Goal: Task Accomplishment & Management: Complete application form

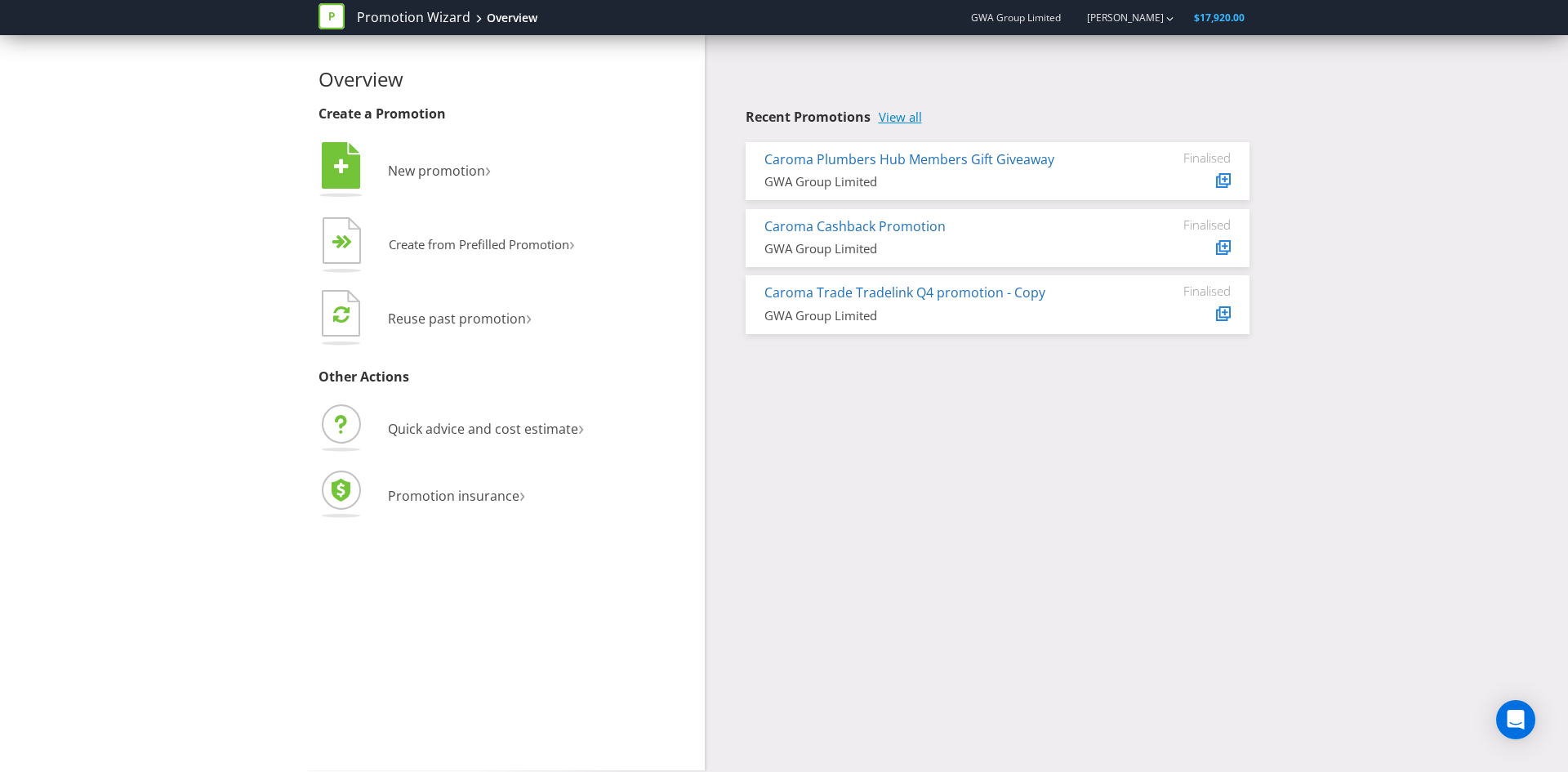
click at [904, 123] on link "View all" at bounding box center [901, 117] width 43 height 14
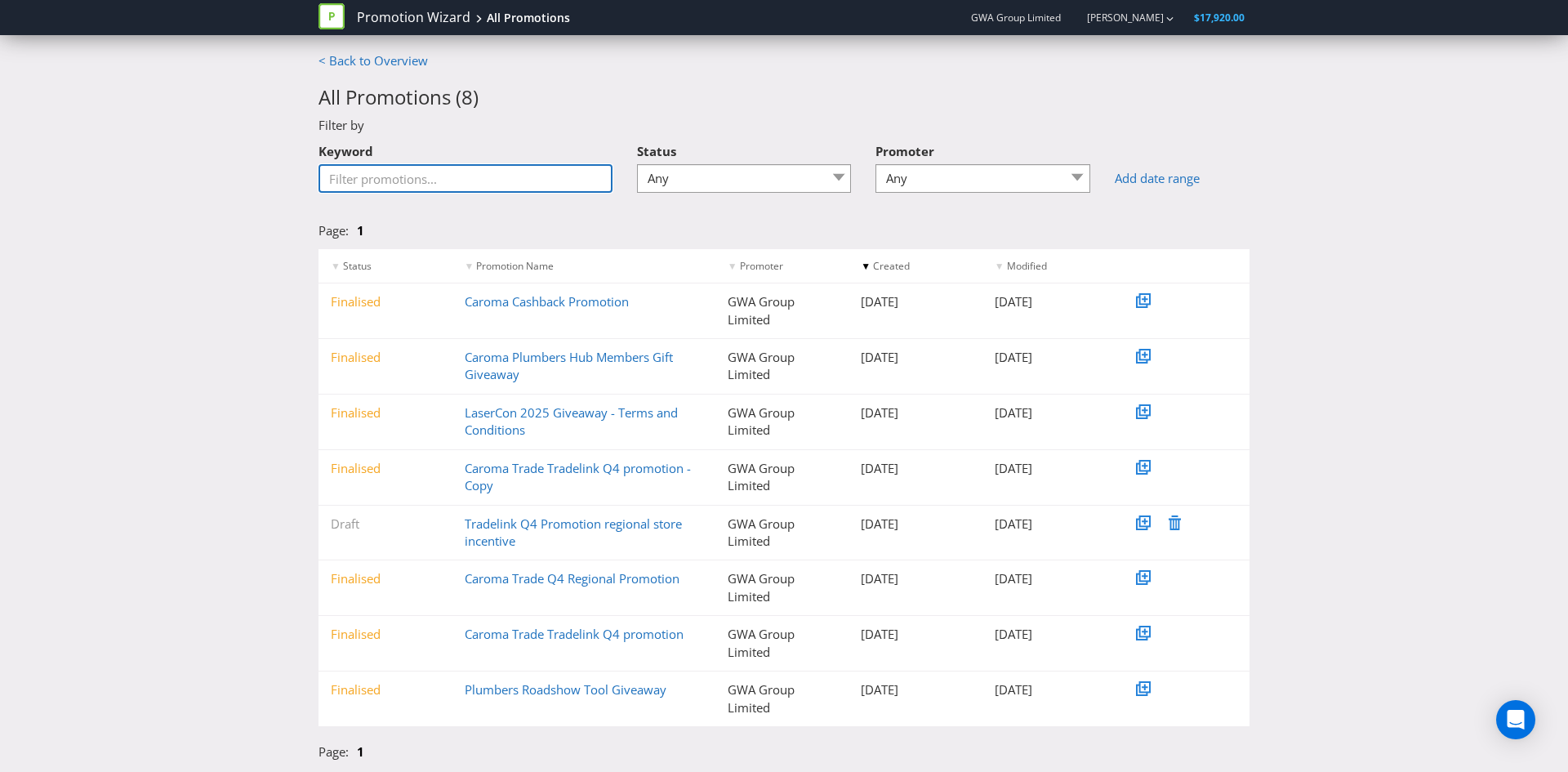
click at [433, 177] on input "Keyword" at bounding box center [465, 178] width 294 height 28
click at [719, 100] on h2 "All Promotions ( 8 )" at bounding box center [783, 97] width 931 height 21
click at [704, 167] on select "Any Draft Under review Unlocked for amendments Amendments submitted Finalised" at bounding box center [745, 178] width 215 height 28
click at [637, 164] on select "Any Draft Under review Unlocked for amendments Amendments submitted Finalised" at bounding box center [745, 178] width 215 height 28
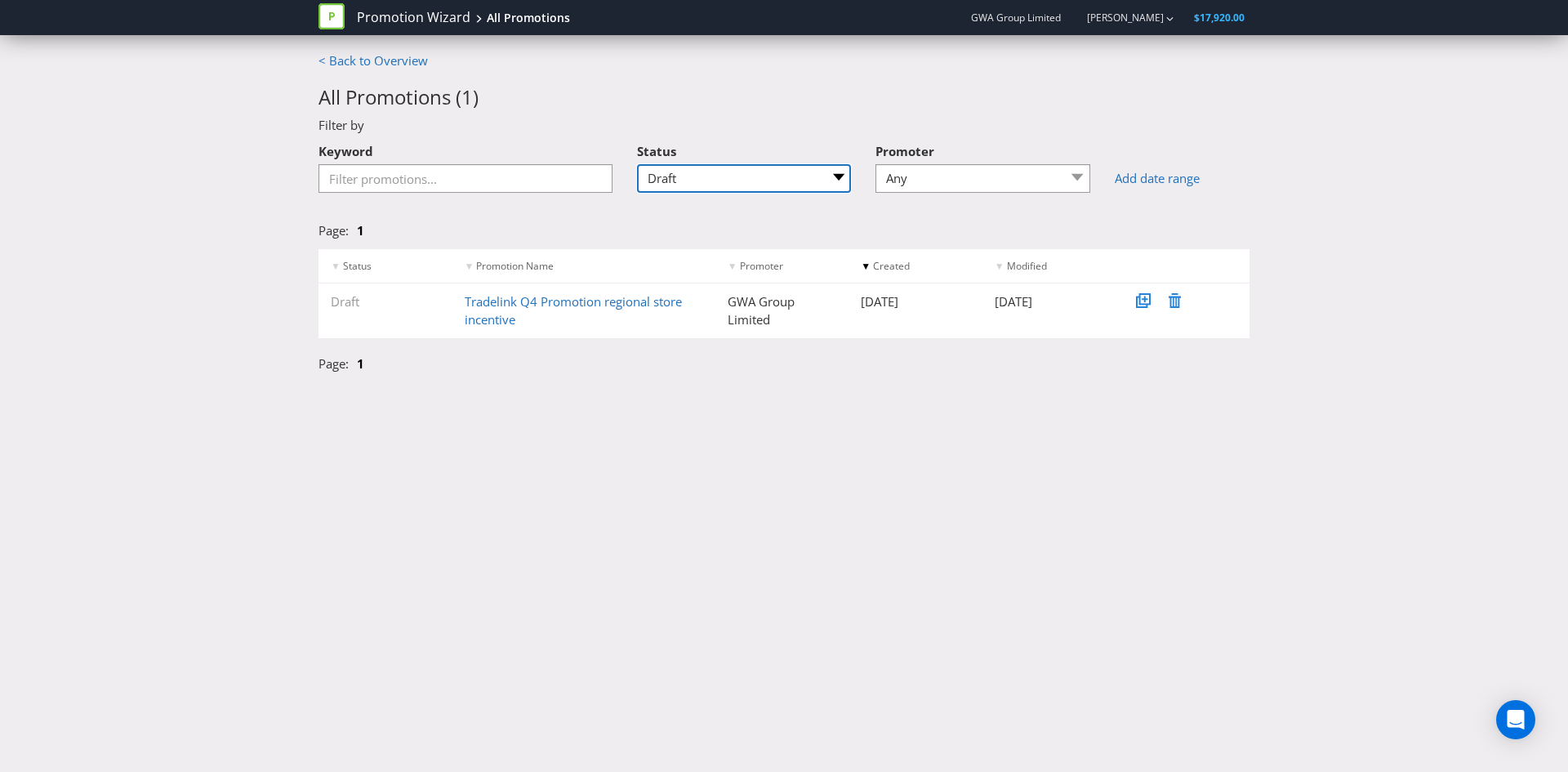
click at [687, 178] on select "Any Draft Under review Unlocked for amendments Amendments submitted Finalised" at bounding box center [745, 178] width 215 height 28
select select "2"
click at [637, 164] on select "Any Draft Under review Unlocked for amendments Amendments submitted Finalised" at bounding box center [745, 178] width 215 height 28
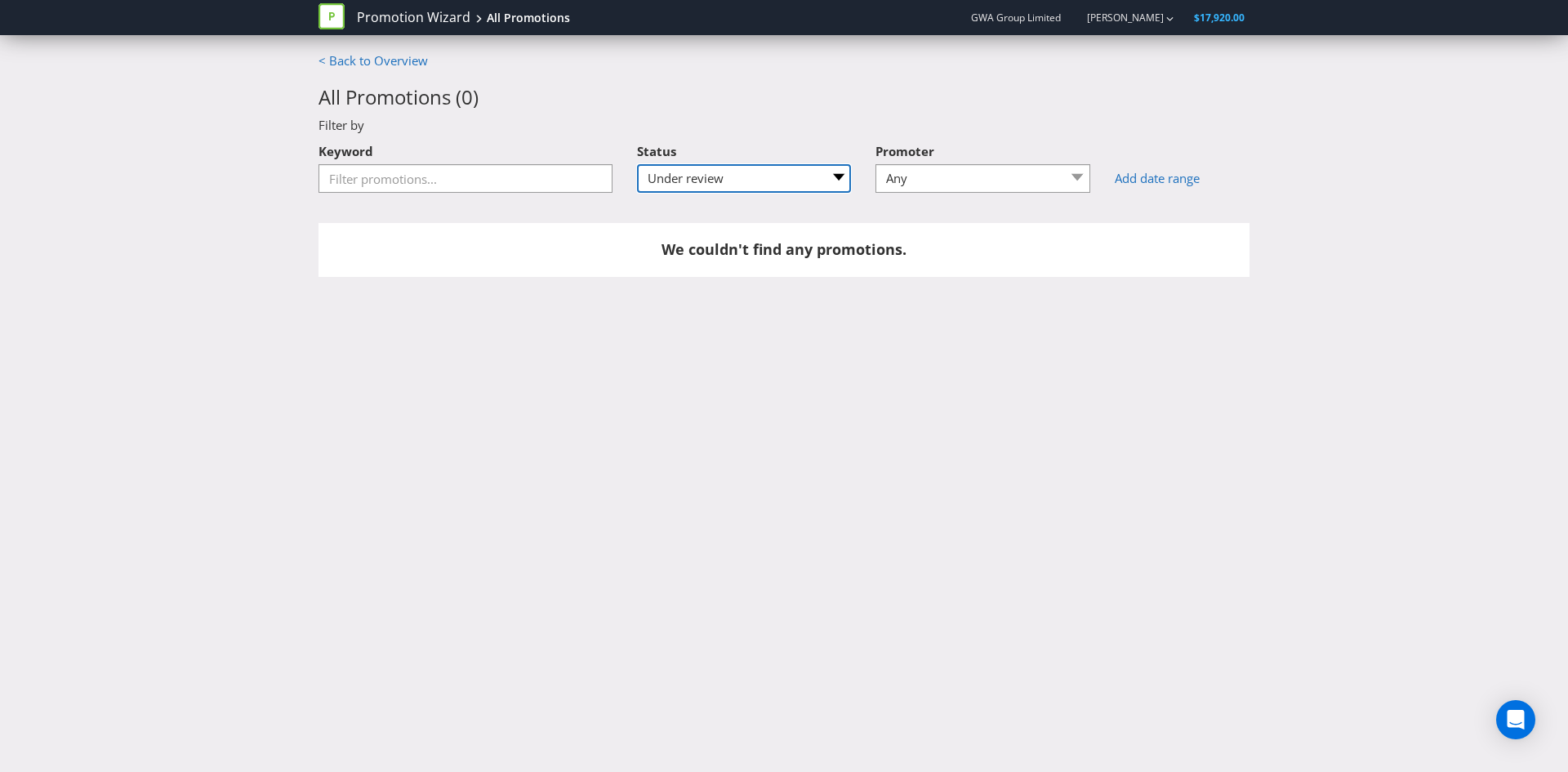
click at [721, 178] on select "Any Draft Under review Unlocked for amendments Amendments submitted Finalised" at bounding box center [745, 178] width 215 height 28
click at [895, 183] on select "Any GWA Group Limited" at bounding box center [983, 178] width 215 height 28
select select "GWA Group Limited"
click at [876, 164] on select "Any GWA Group Limited" at bounding box center [983, 178] width 215 height 28
click at [757, 179] on select "Any Draft Under review Unlocked for amendments Amendments submitted Finalised" at bounding box center [745, 178] width 215 height 28
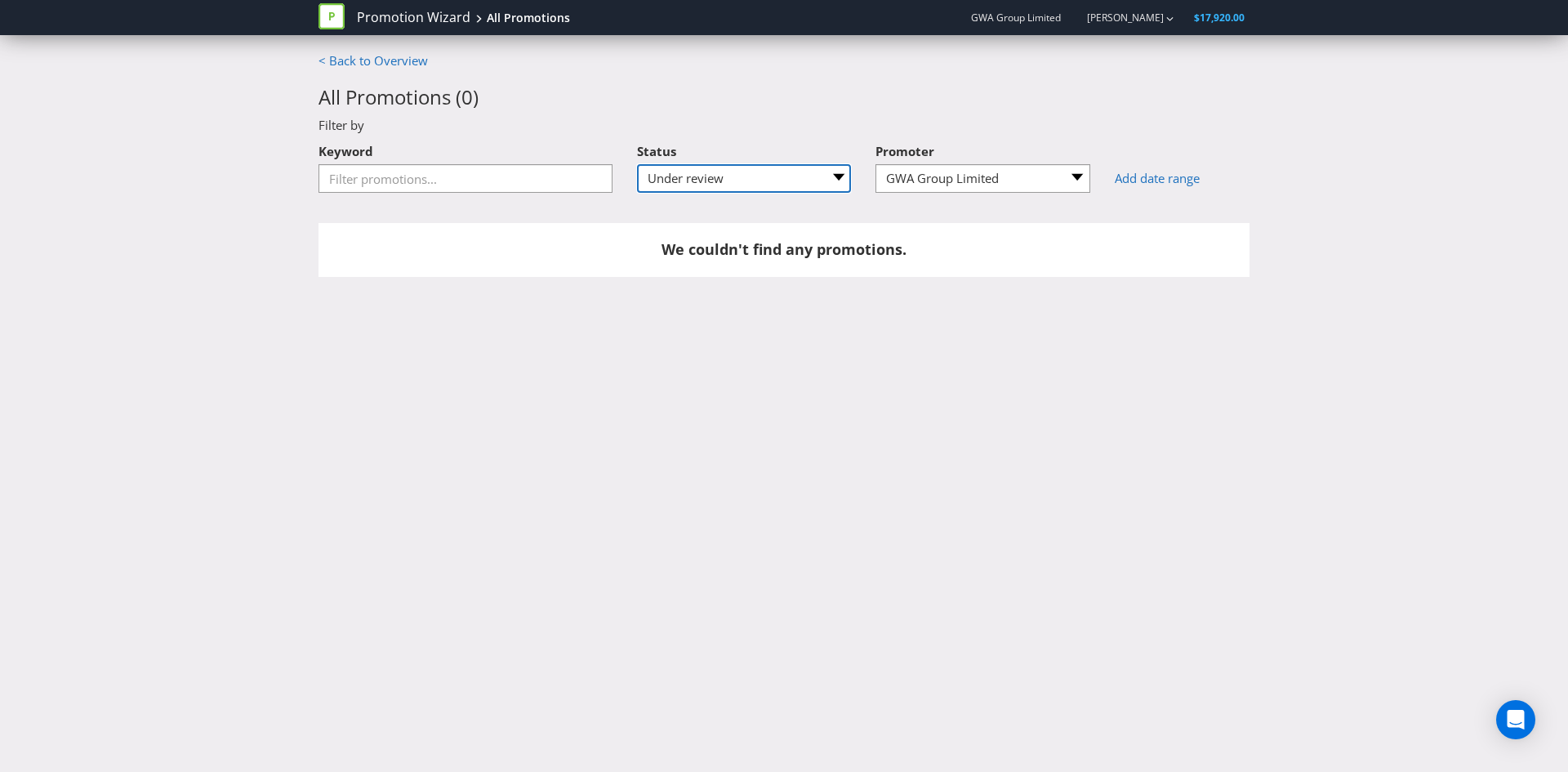
select select
click at [637, 164] on select "Any Draft Under review Unlocked for amendments Amendments submitted Finalised" at bounding box center [745, 178] width 215 height 28
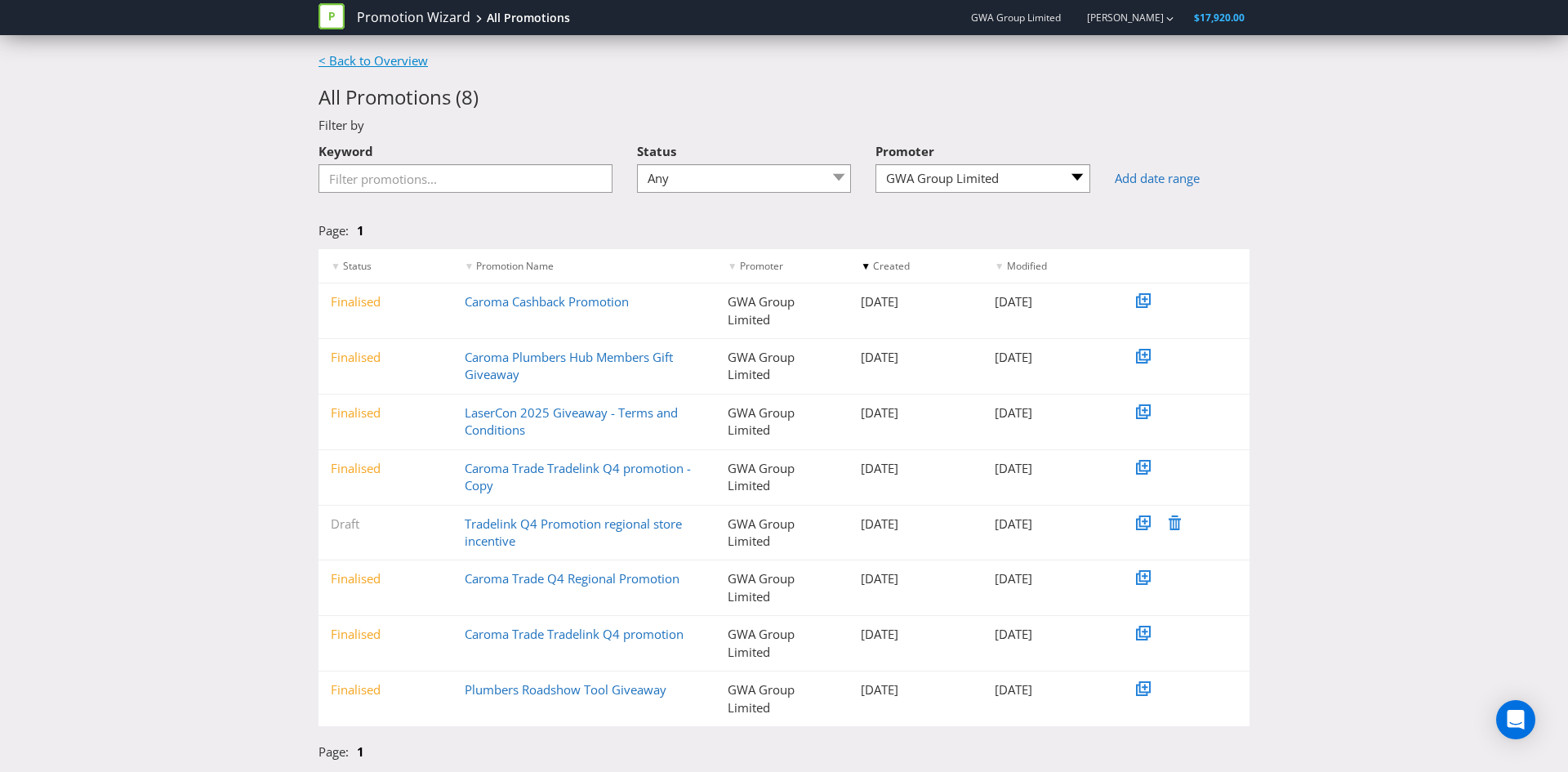
click at [388, 66] on link "< Back to Overview" at bounding box center [372, 61] width 109 height 17
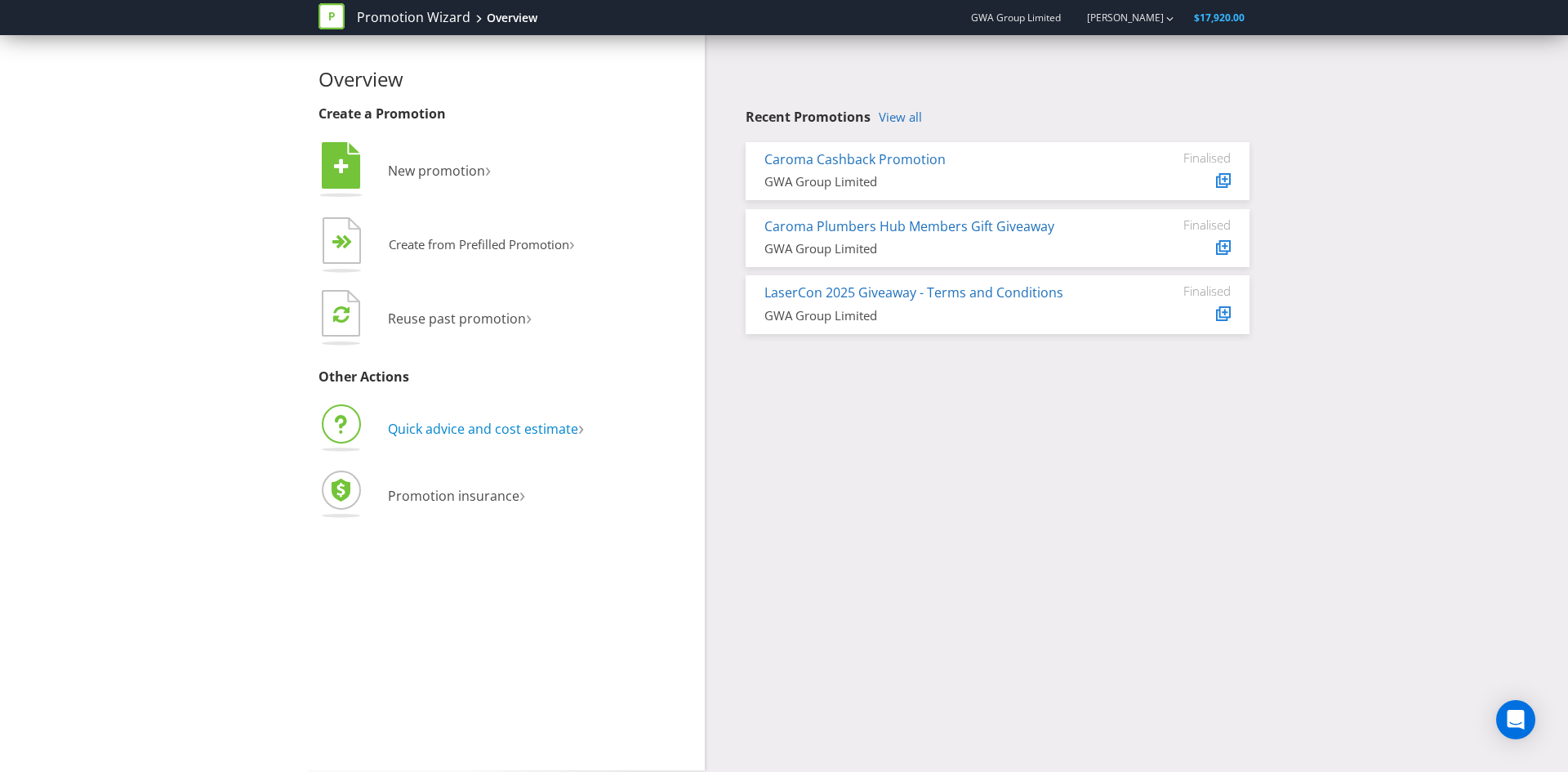
click at [452, 428] on span "Quick advice and cost estimate" at bounding box center [483, 429] width 190 height 18
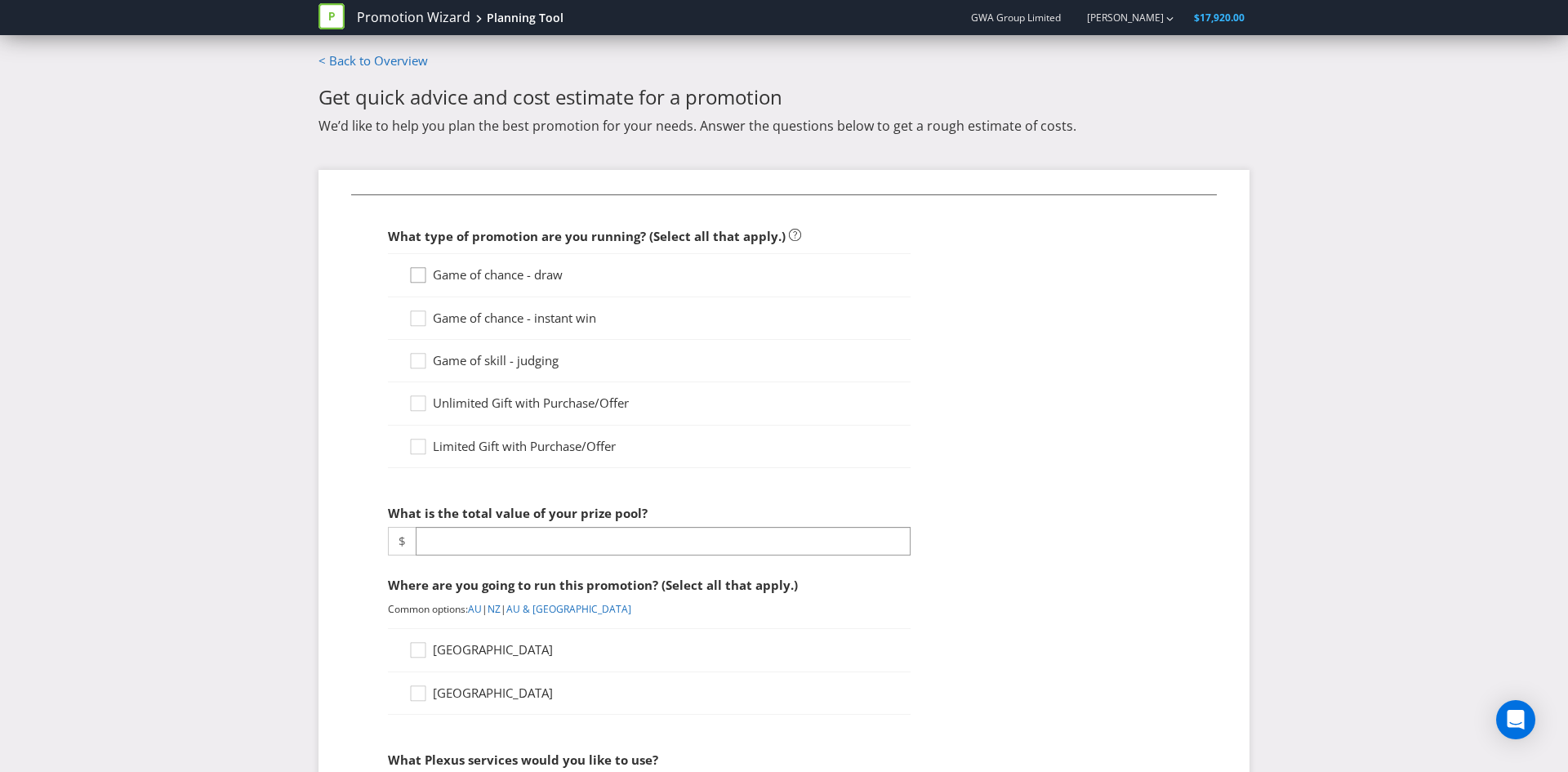
click at [412, 268] on div at bounding box center [417, 281] width 17 height 28
click at [0, 0] on input "Game of chance - draw" at bounding box center [0, 0] width 0 height 0
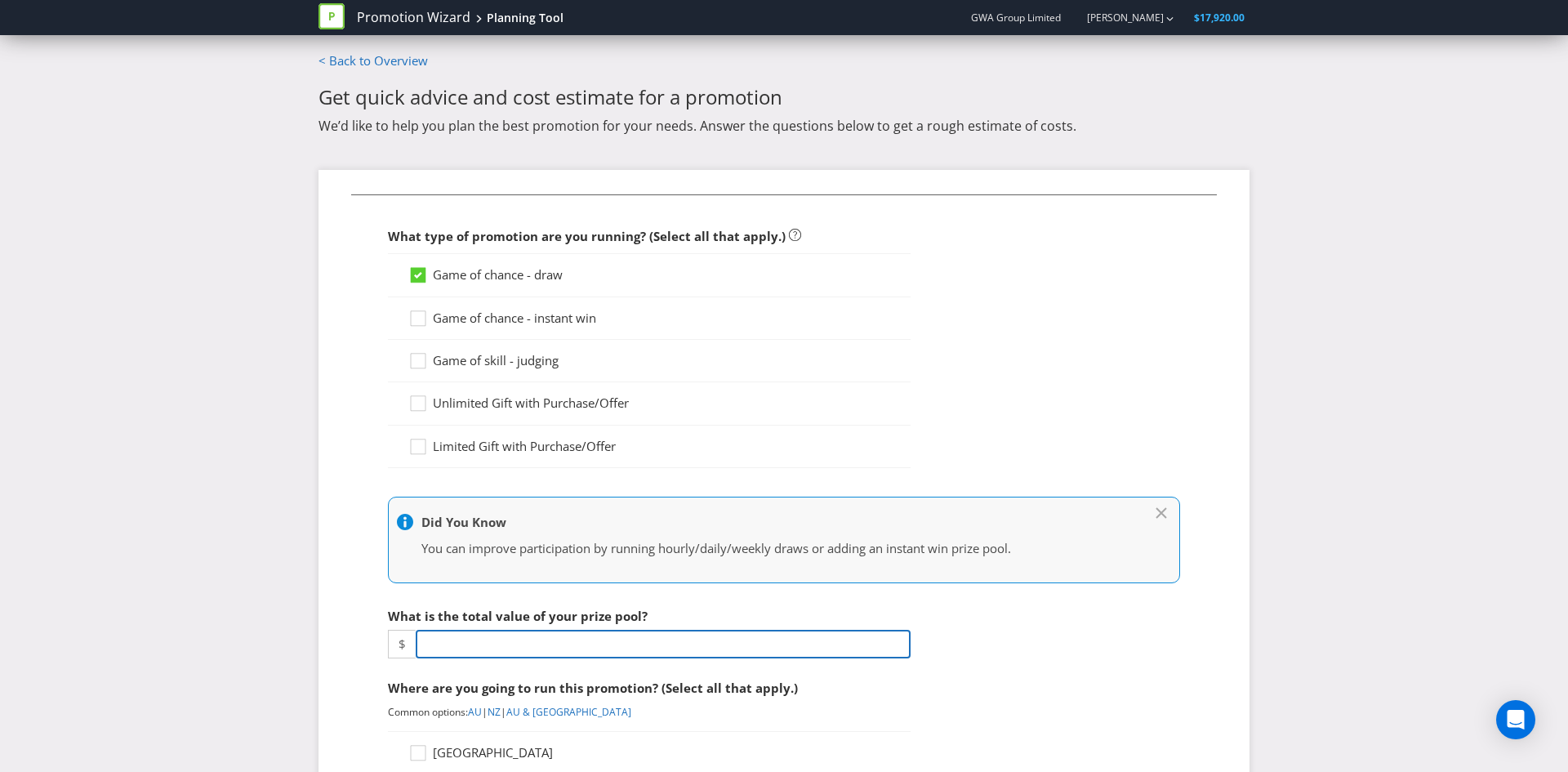
click at [488, 649] on input "number" at bounding box center [663, 644] width 495 height 28
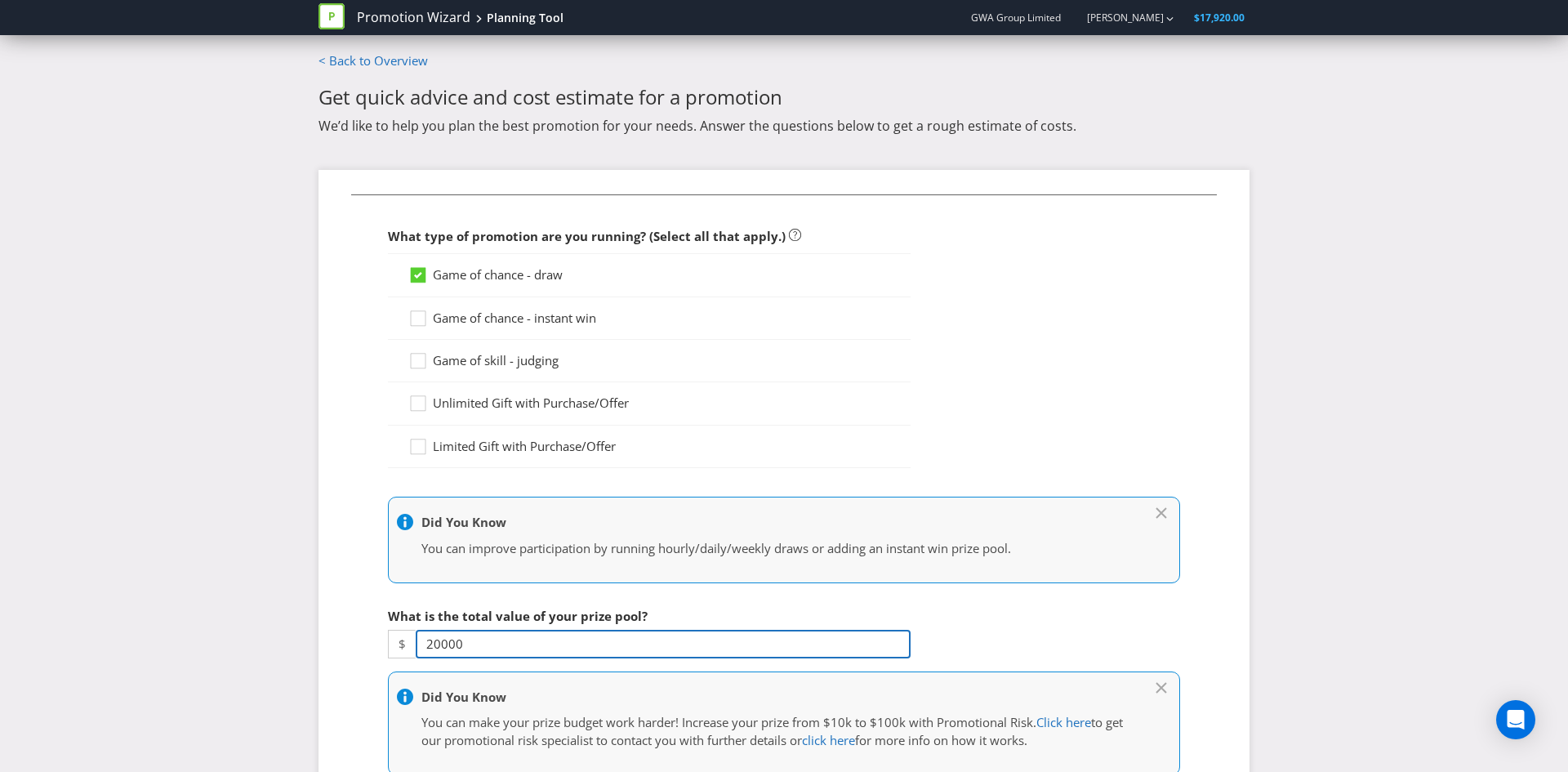
type input "20000"
drag, startPoint x: 66, startPoint y: 629, endPoint x: 102, endPoint y: 595, distance: 49.5
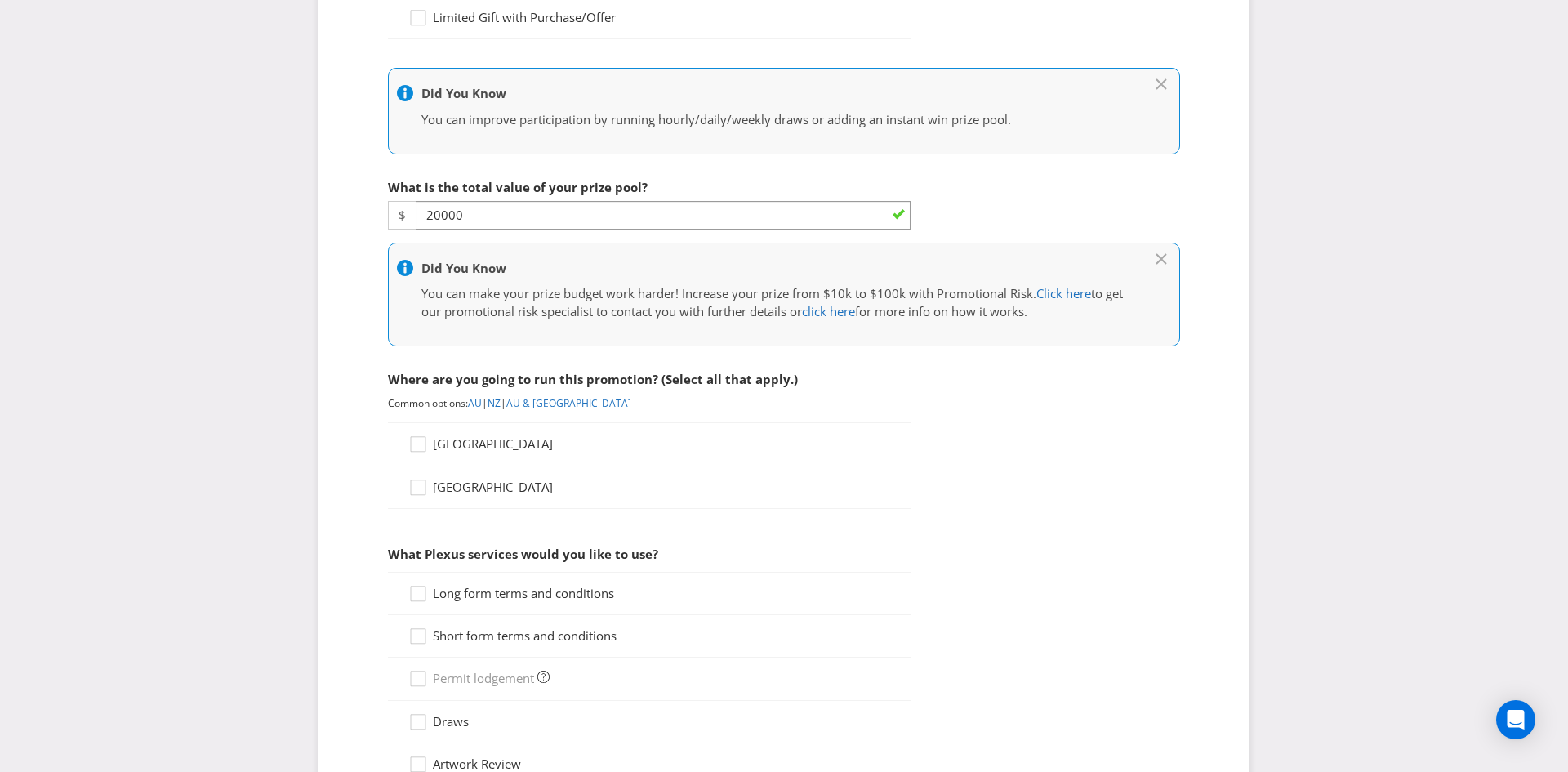
scroll to position [596, 0]
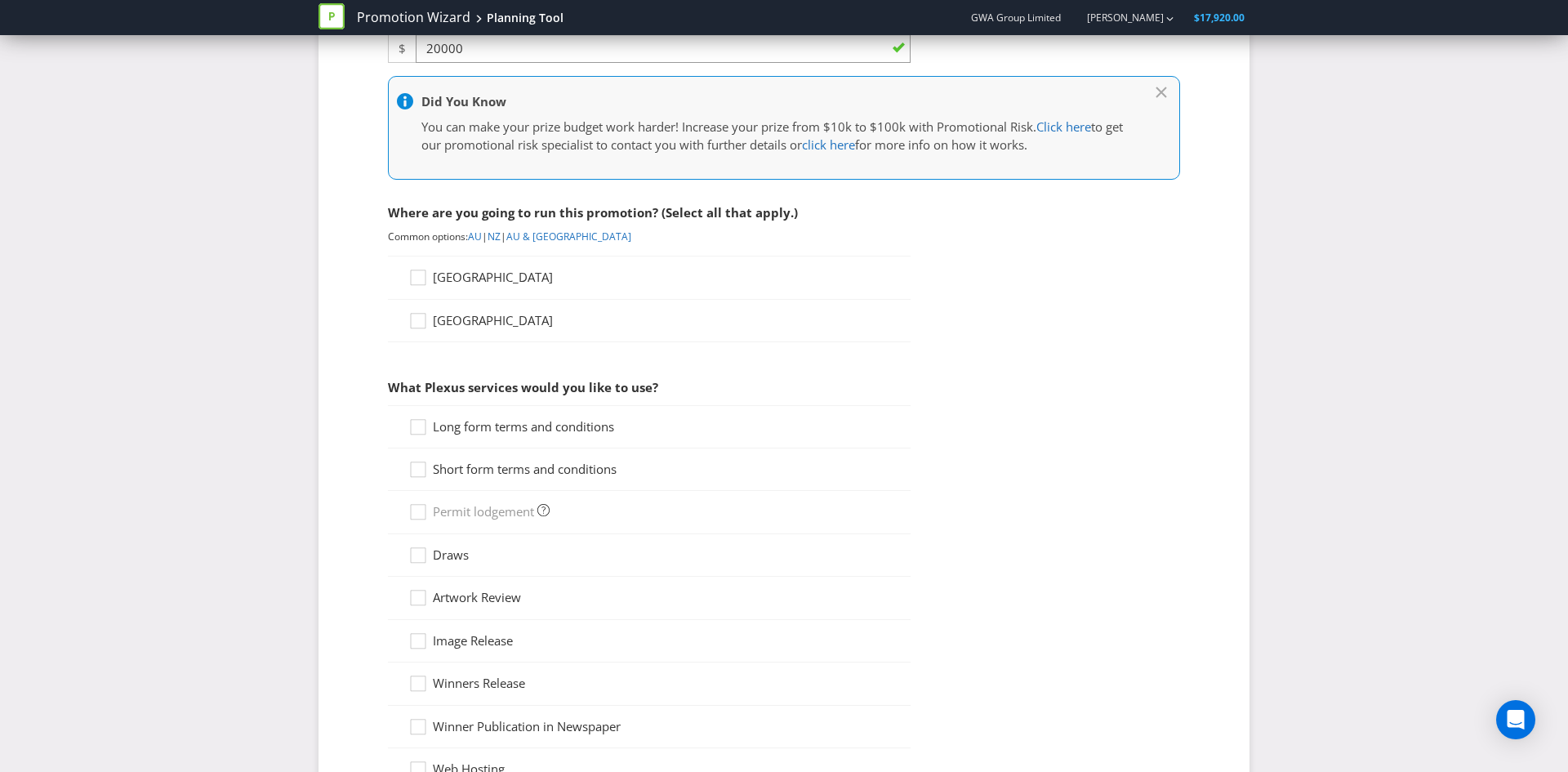
click at [275, 237] on div "Promotion Wizard Planning Tool GWA Group Limited [PERSON_NAME] $17,920.00 Promo…" at bounding box center [784, 230] width 1568 height 1653
click at [424, 273] on icon at bounding box center [420, 281] width 24 height 24
click at [0, 0] on input "[GEOGRAPHIC_DATA]" at bounding box center [0, 0] width 0 height 0
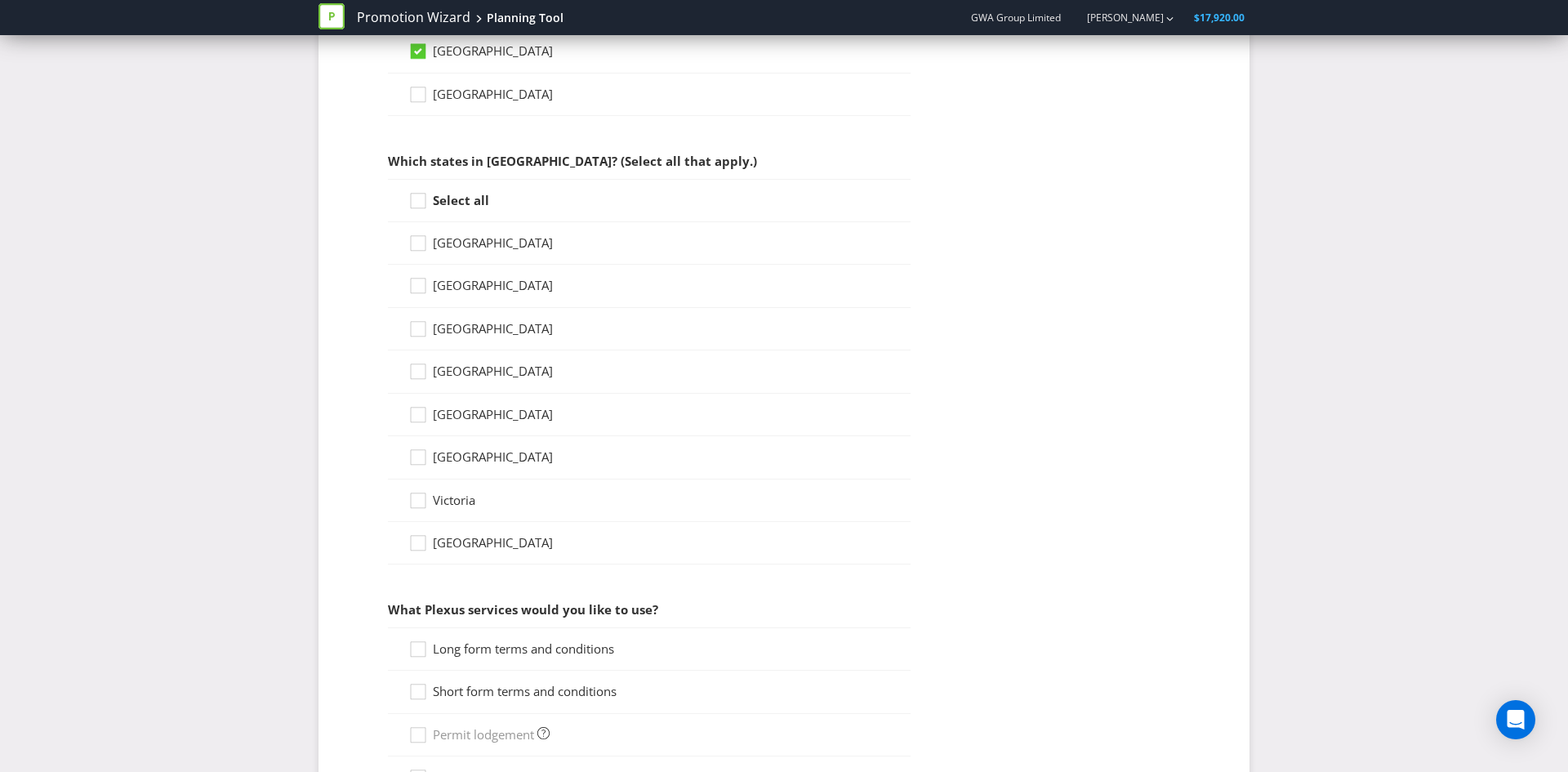
scroll to position [826, 0]
click at [414, 196] on icon at bounding box center [420, 199] width 24 height 24
click at [0, 0] on input "Select all" at bounding box center [0, 0] width 0 height 0
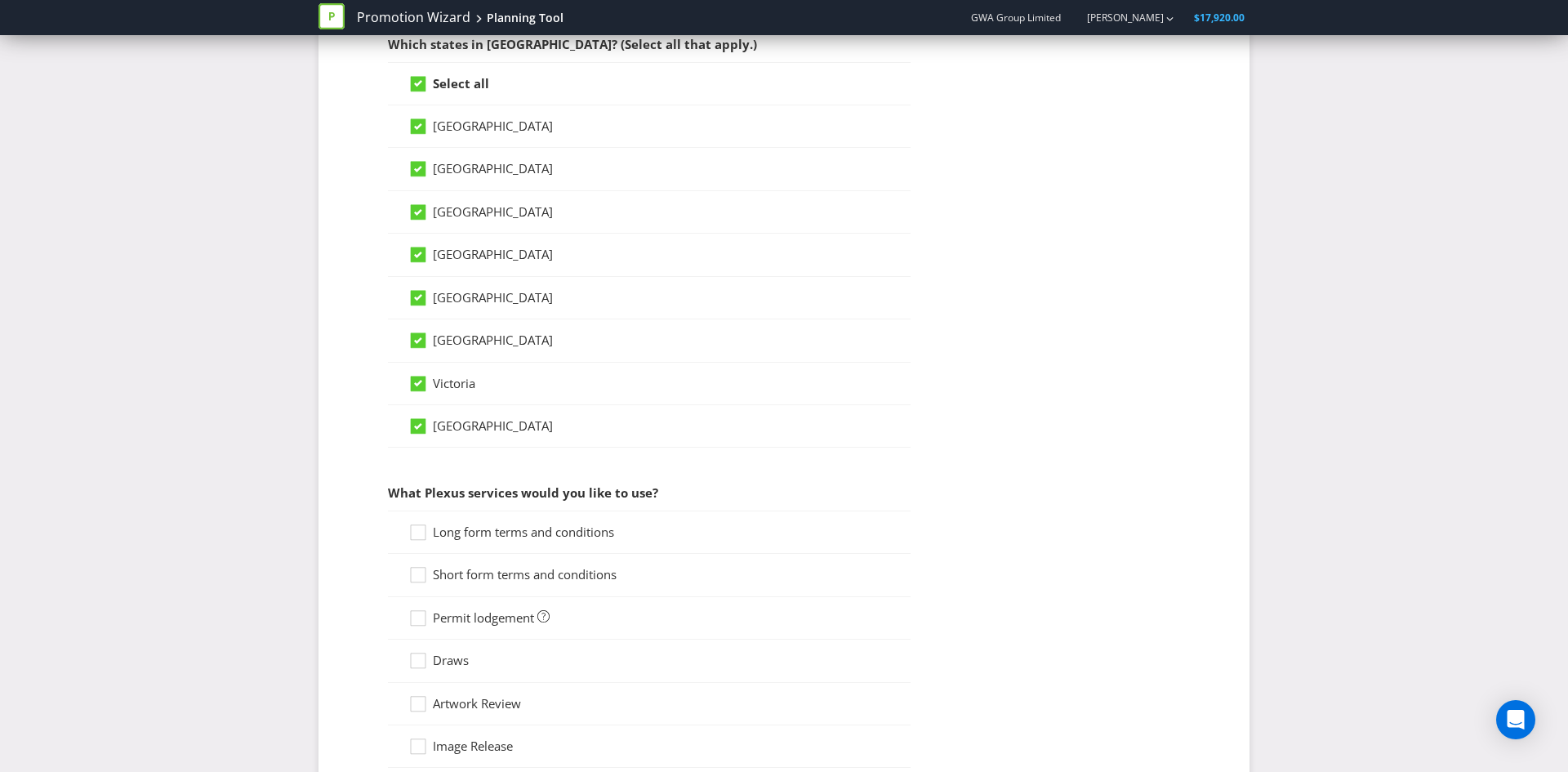
scroll to position [997, 0]
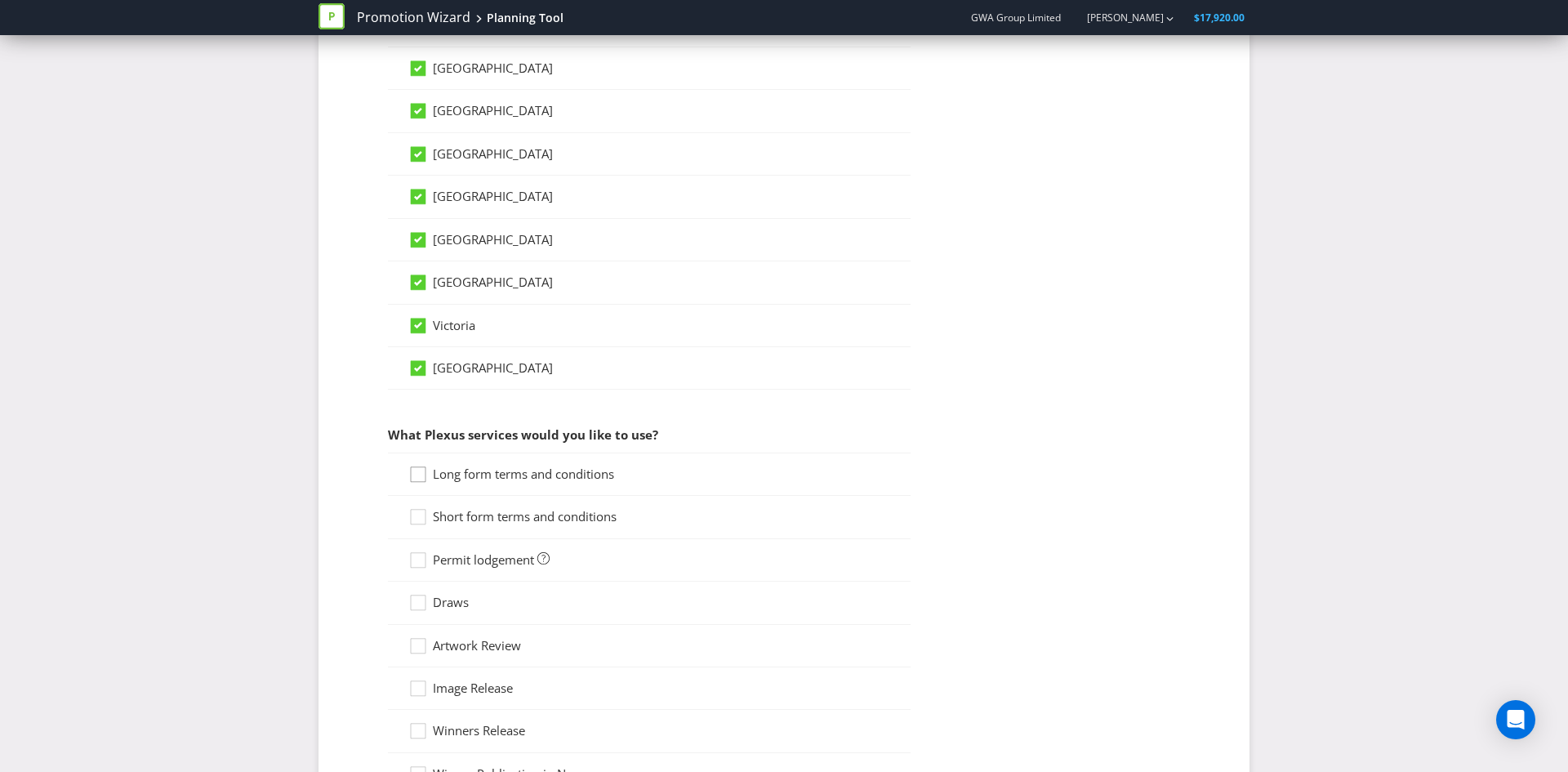
click at [421, 476] on icon at bounding box center [420, 478] width 24 height 24
click at [0, 0] on input "Long form terms and conditions" at bounding box center [0, 0] width 0 height 0
click at [426, 524] on icon at bounding box center [418, 518] width 15 height 15
click at [0, 0] on input "Short form terms and conditions" at bounding box center [0, 0] width 0 height 0
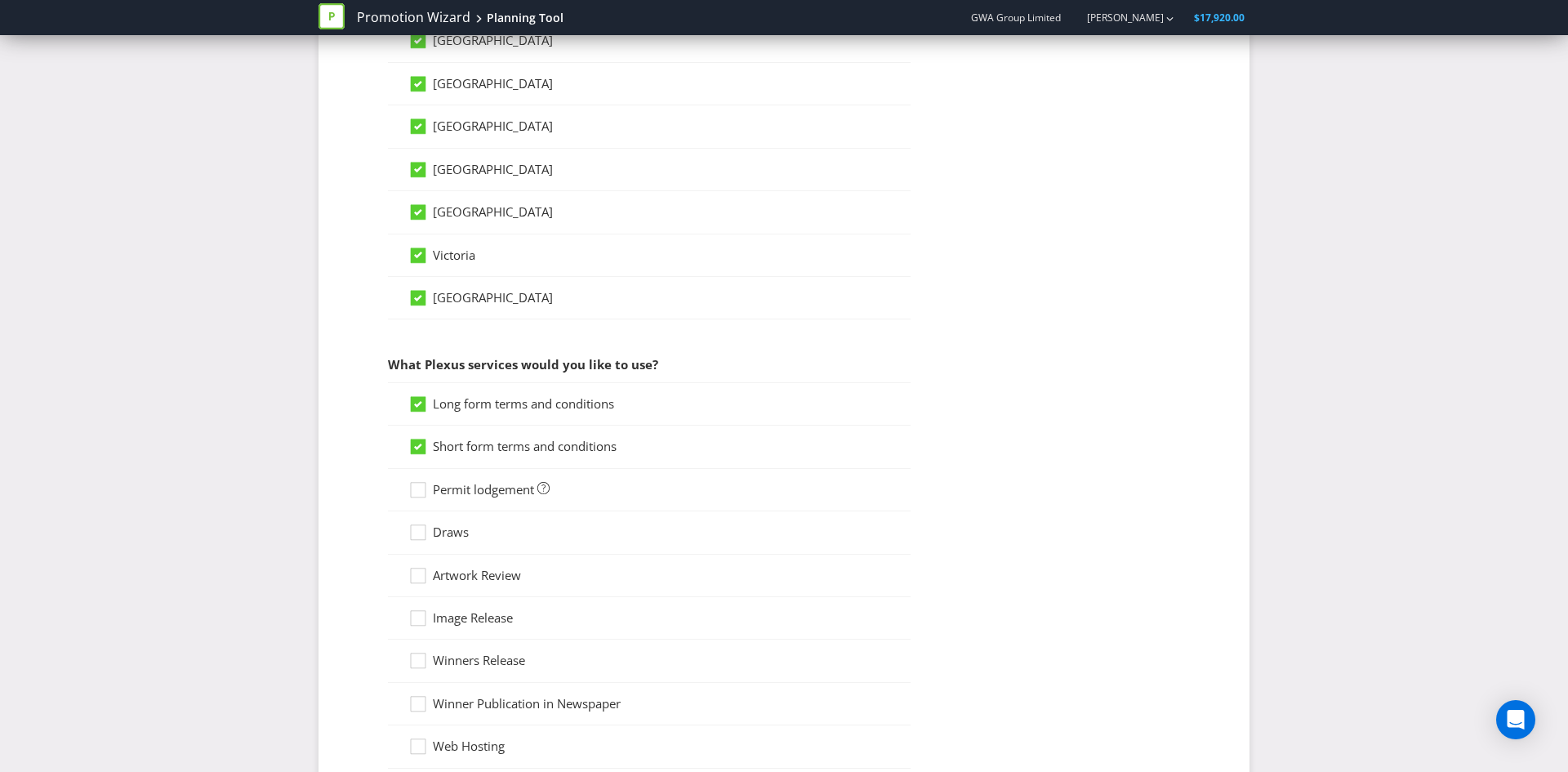
scroll to position [1080, 0]
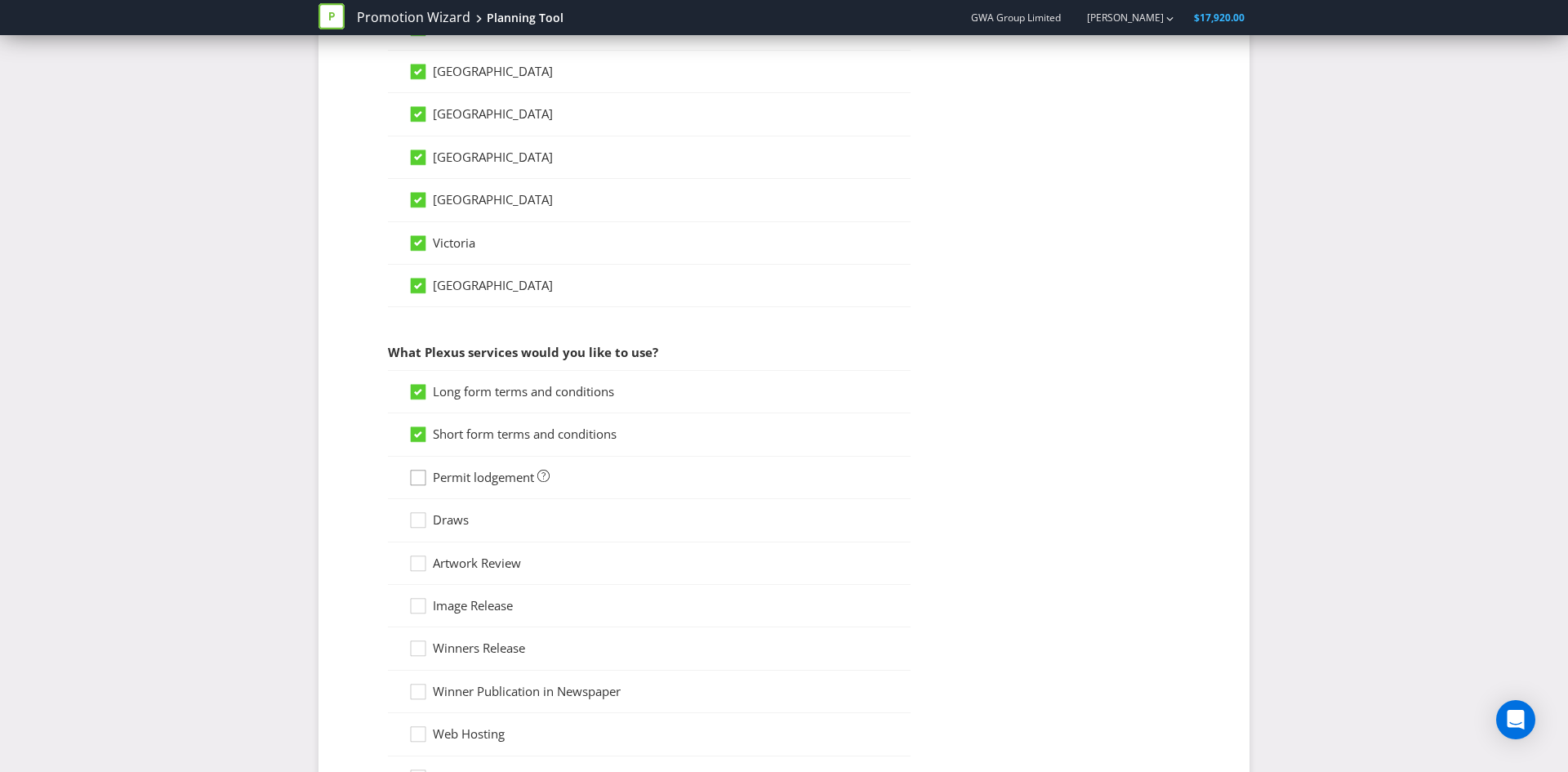
click at [426, 484] on icon at bounding box center [418, 478] width 15 height 15
click at [0, 0] on input "Permit lodgement" at bounding box center [0, 0] width 0 height 0
click at [417, 521] on icon at bounding box center [420, 524] width 24 height 24
click at [0, 0] on input "Draws" at bounding box center [0, 0] width 0 height 0
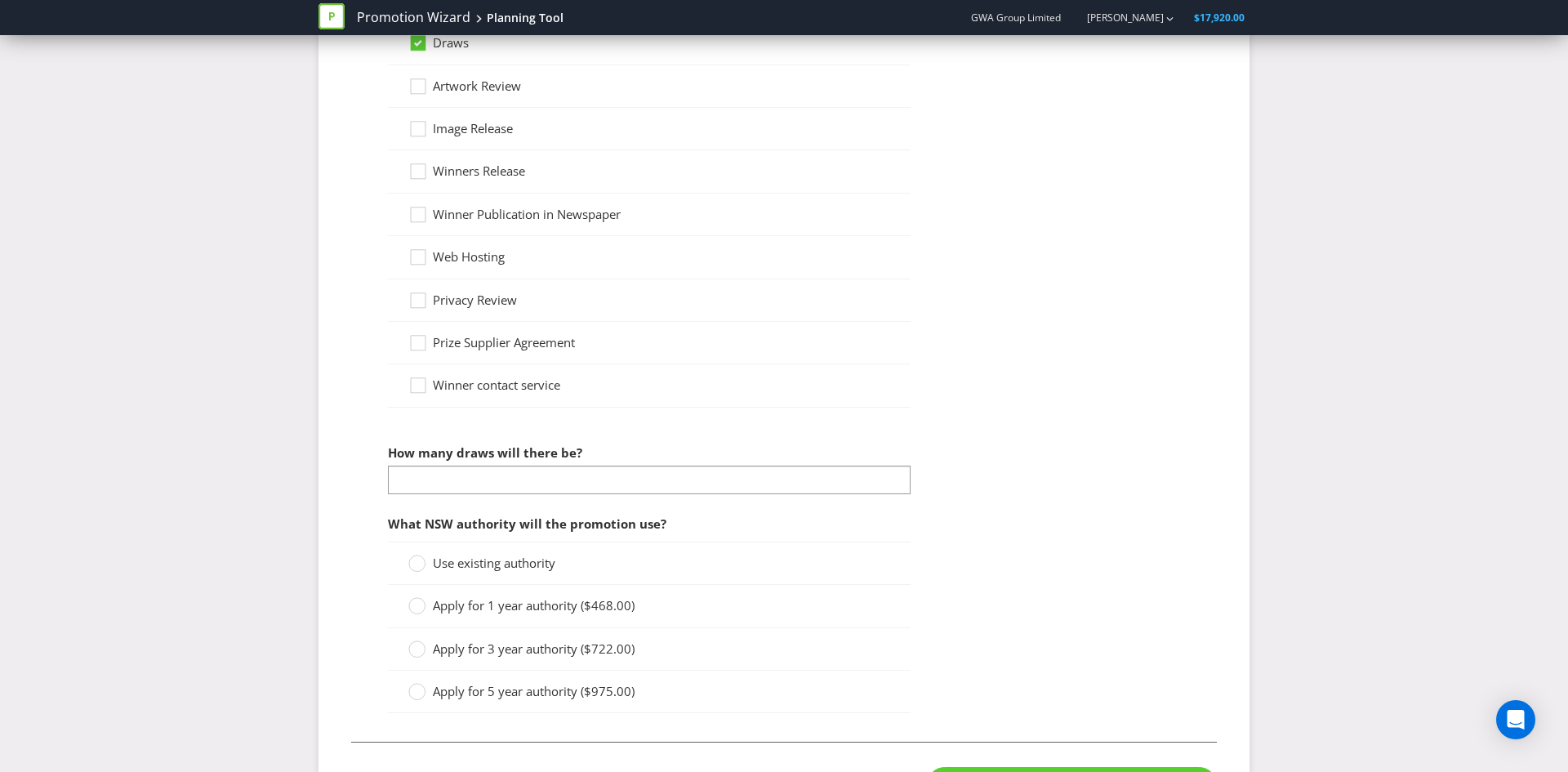
scroll to position [1636, 0]
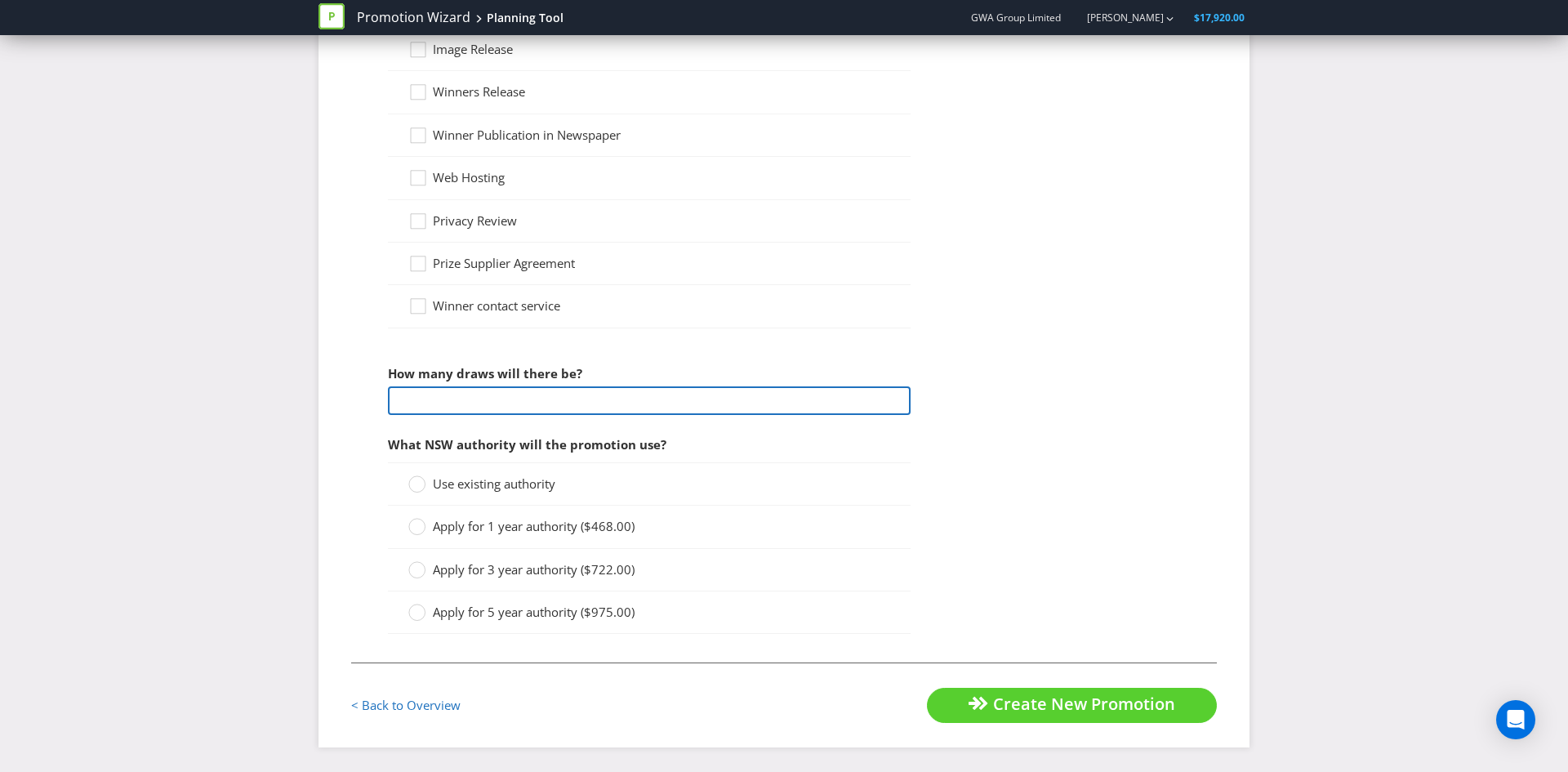
click at [472, 406] on input "number" at bounding box center [649, 401] width 522 height 28
type input "1"
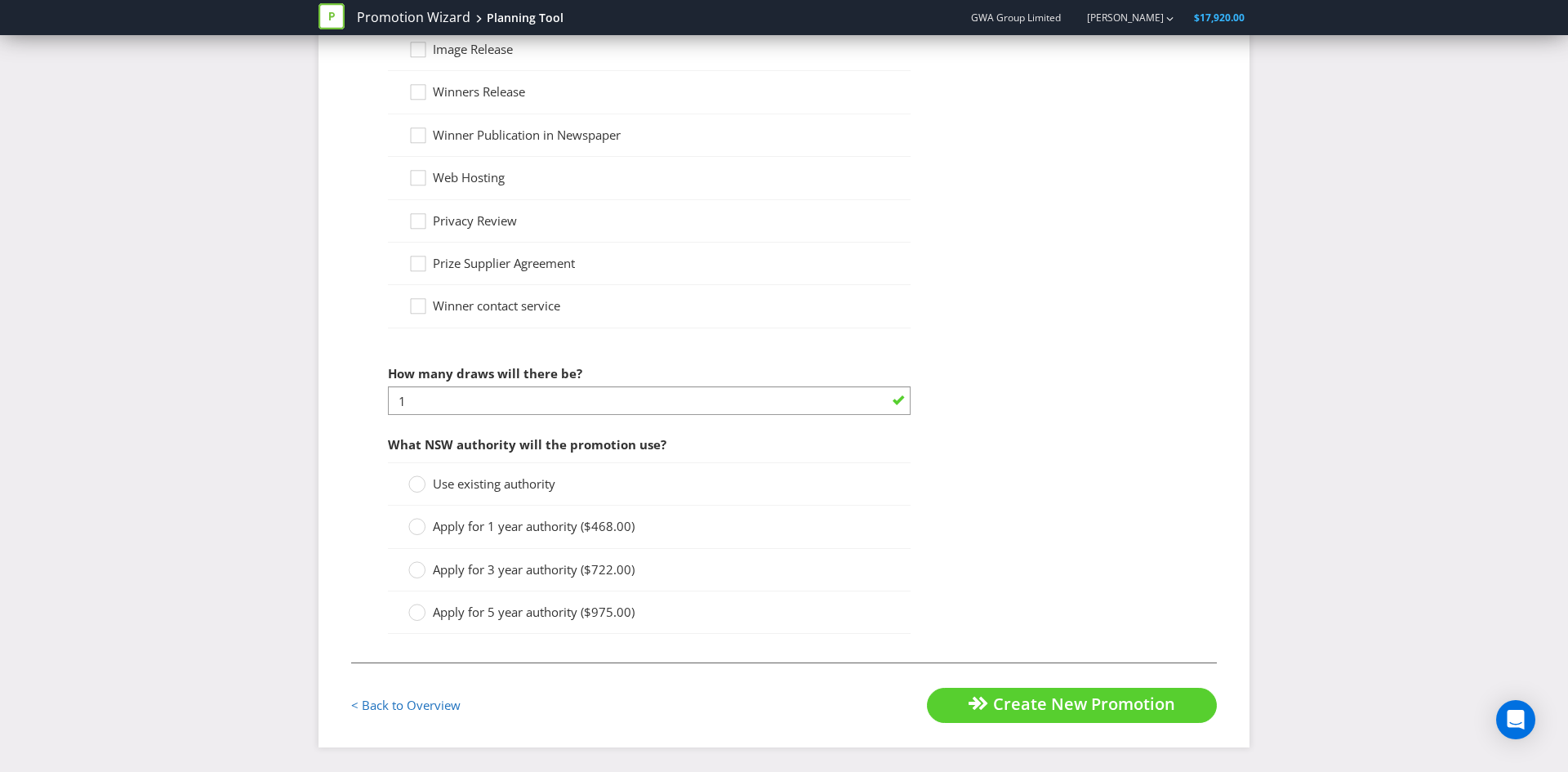
click at [409, 478] on icon at bounding box center [417, 484] width 17 height 18
click at [0, 0] on input "Use existing authority" at bounding box center [0, 0] width 0 height 0
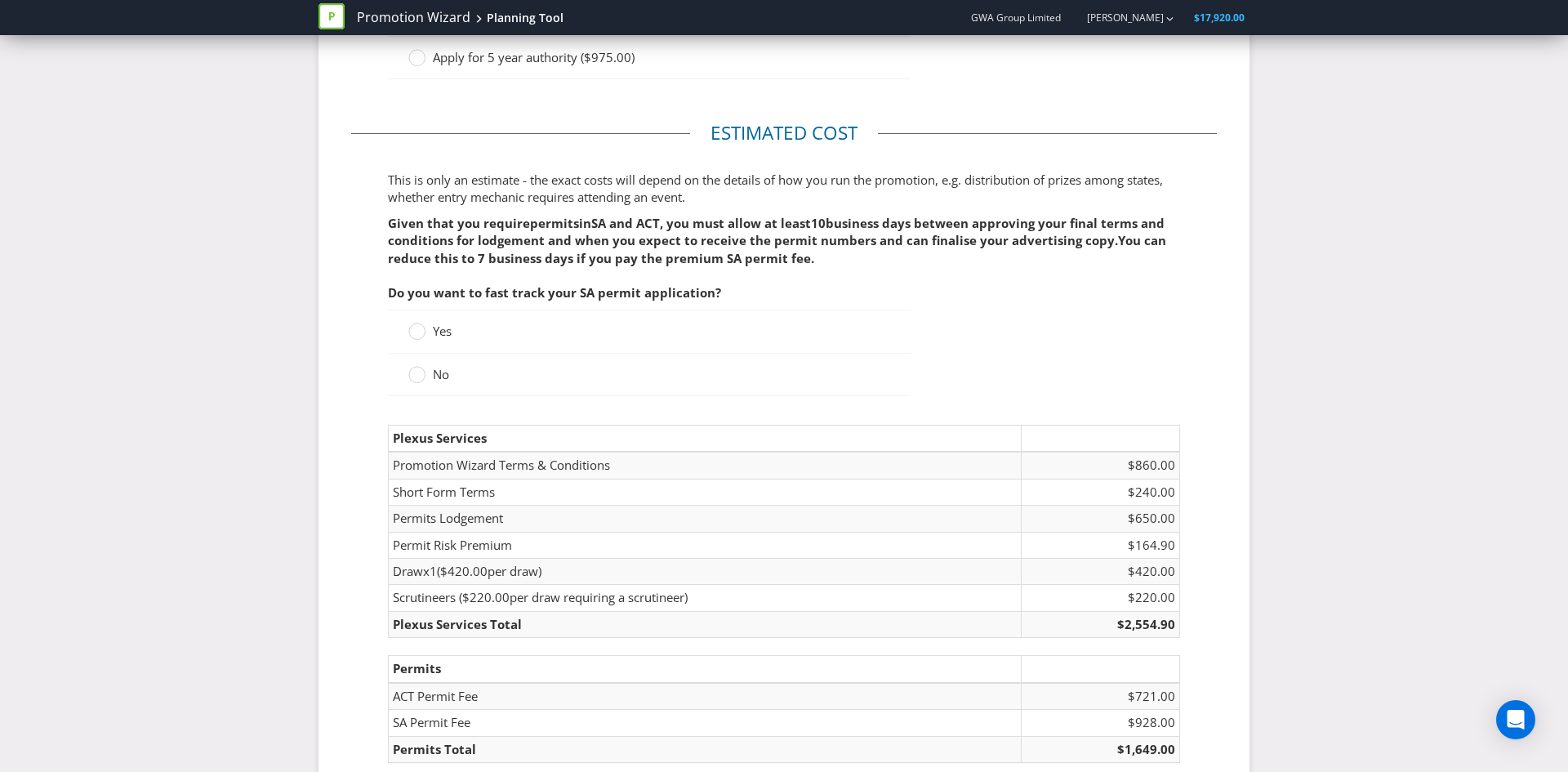
scroll to position [2354, 0]
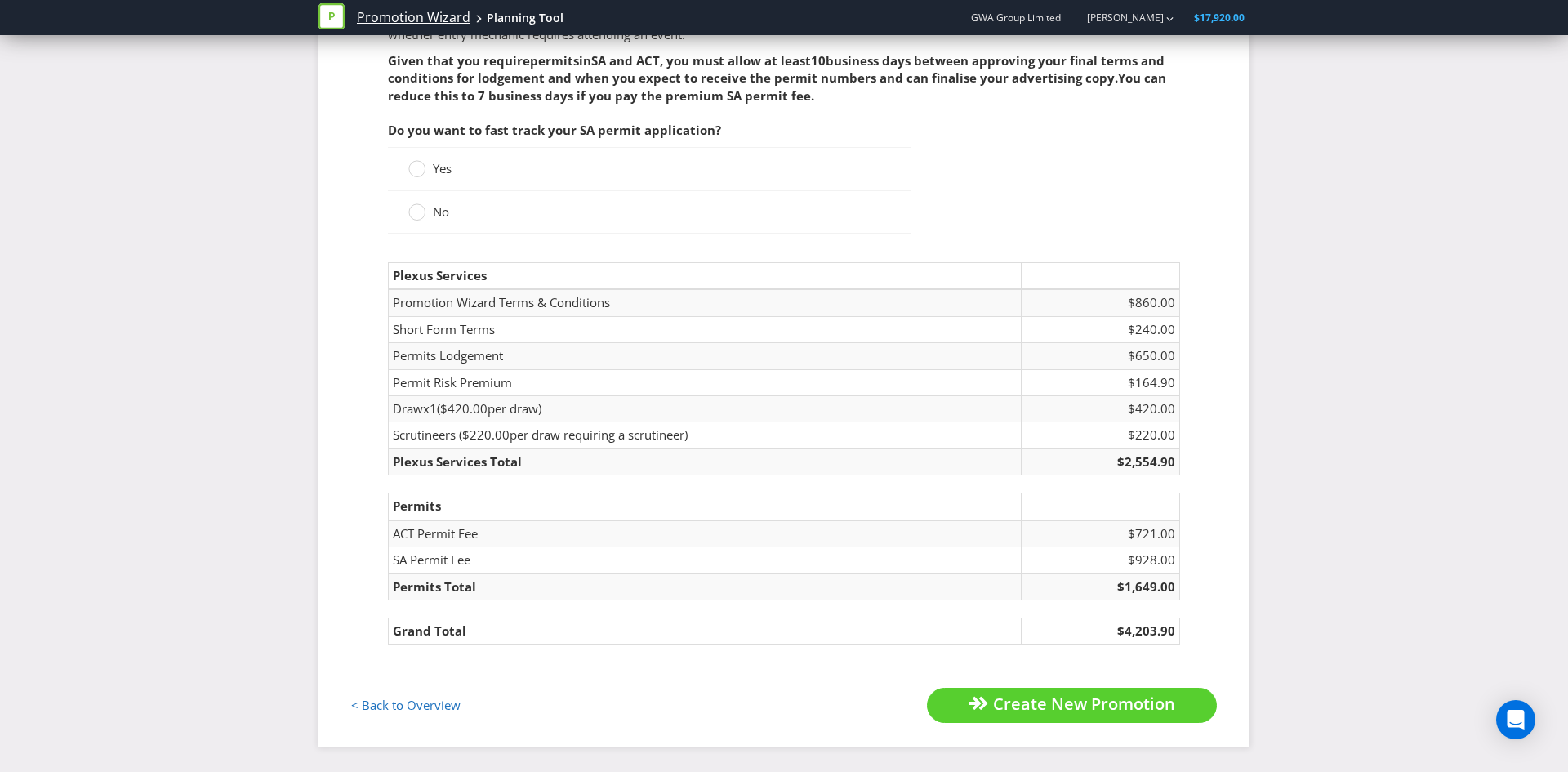
click at [414, 17] on link "Promotion Wizard" at bounding box center [413, 18] width 113 height 19
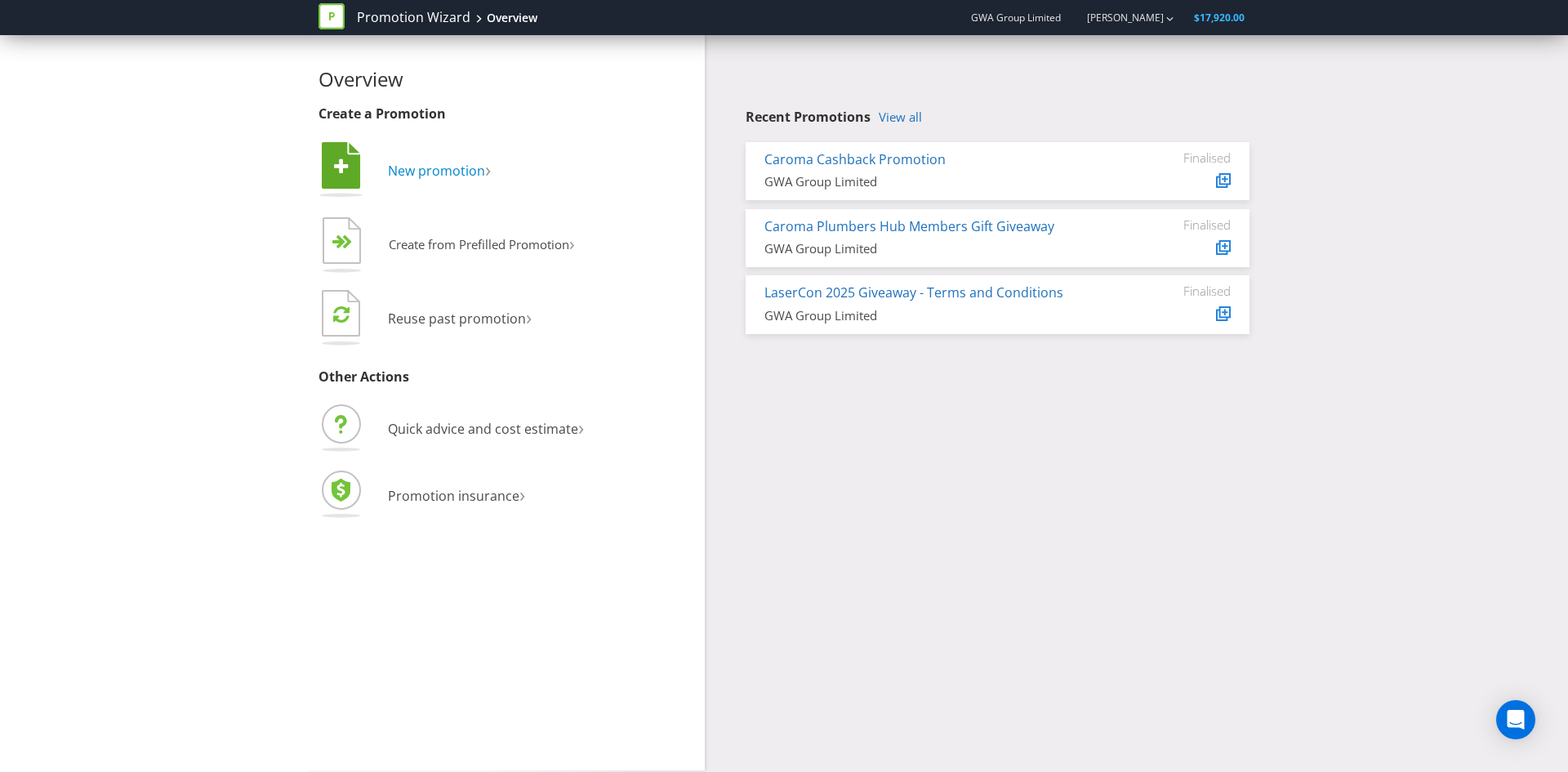
click at [455, 172] on span "New promotion" at bounding box center [437, 171] width 97 height 18
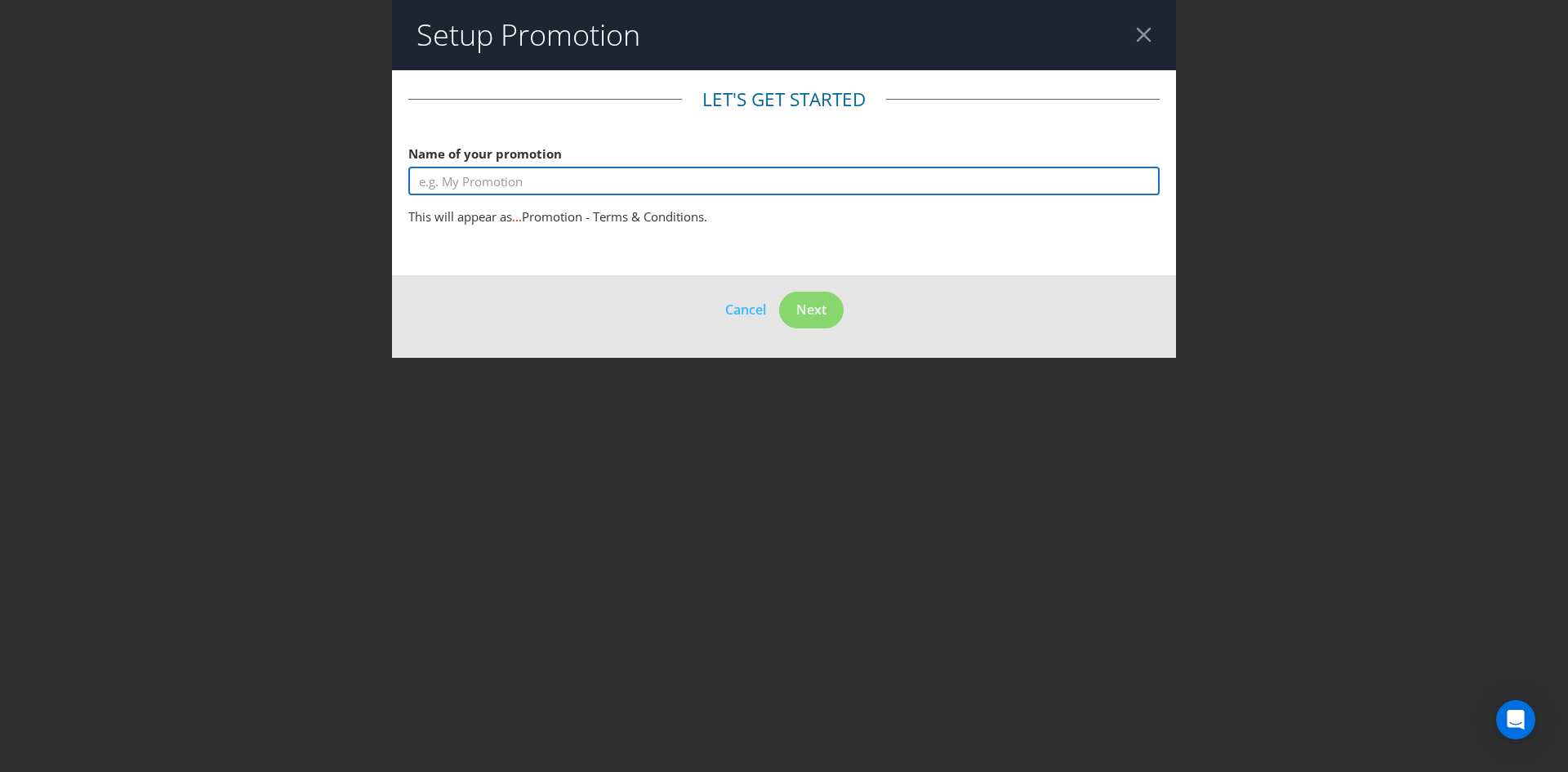
click at [455, 185] on input "text" at bounding box center [784, 181] width 752 height 28
type input "Win a $1k gift card"
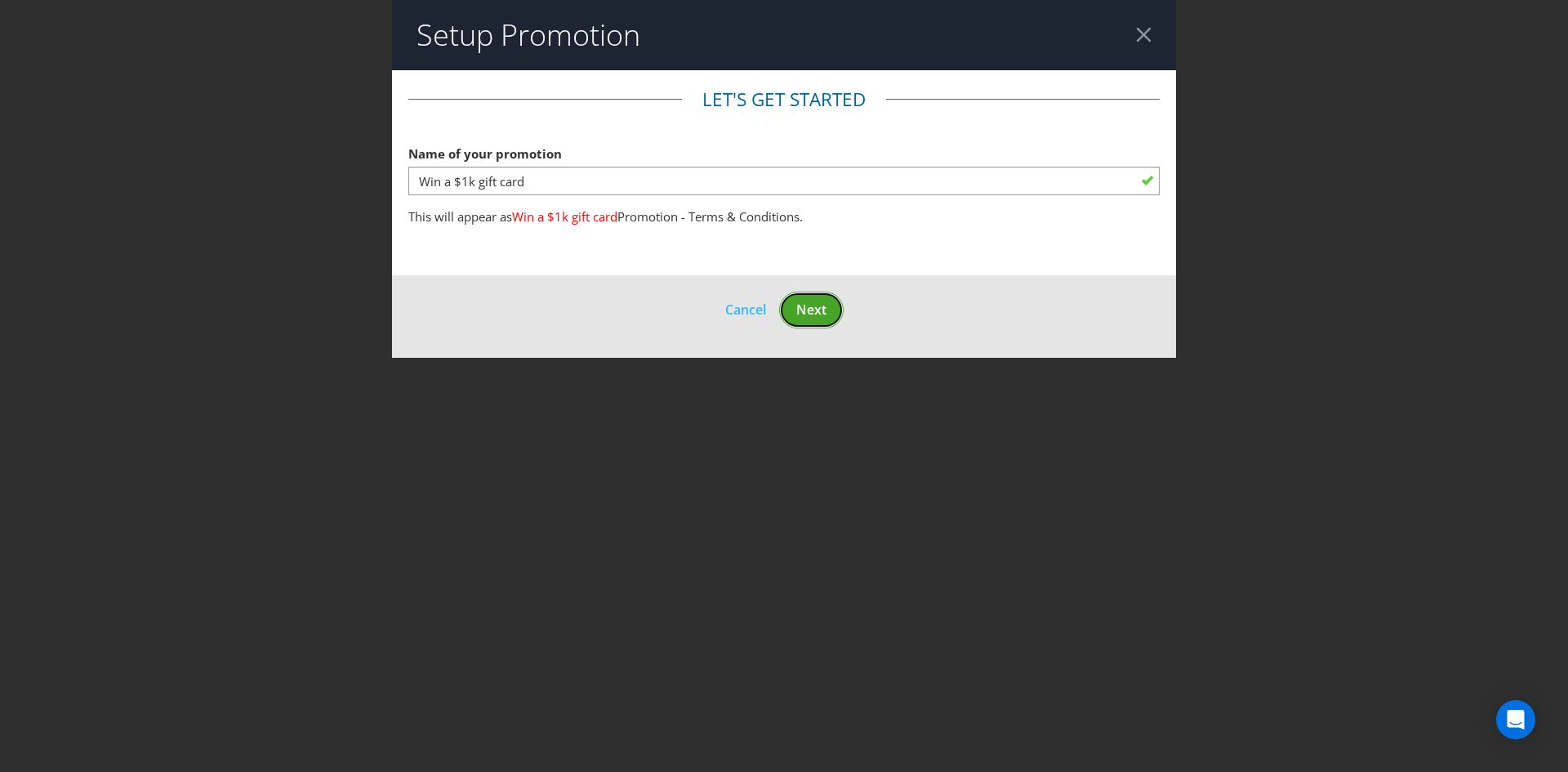
click at [787, 313] on button "Next" at bounding box center [811, 310] width 64 height 37
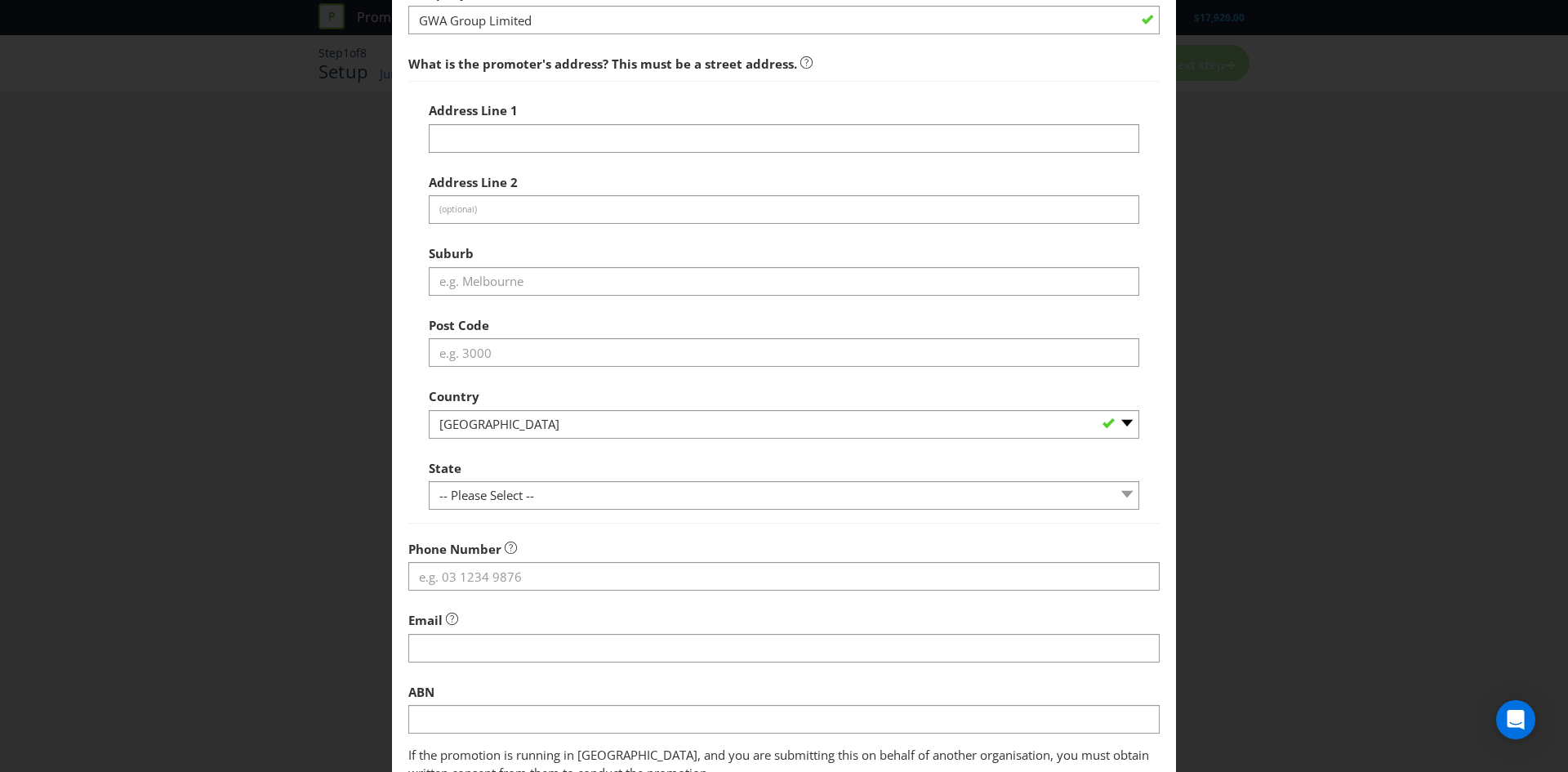
scroll to position [146, 0]
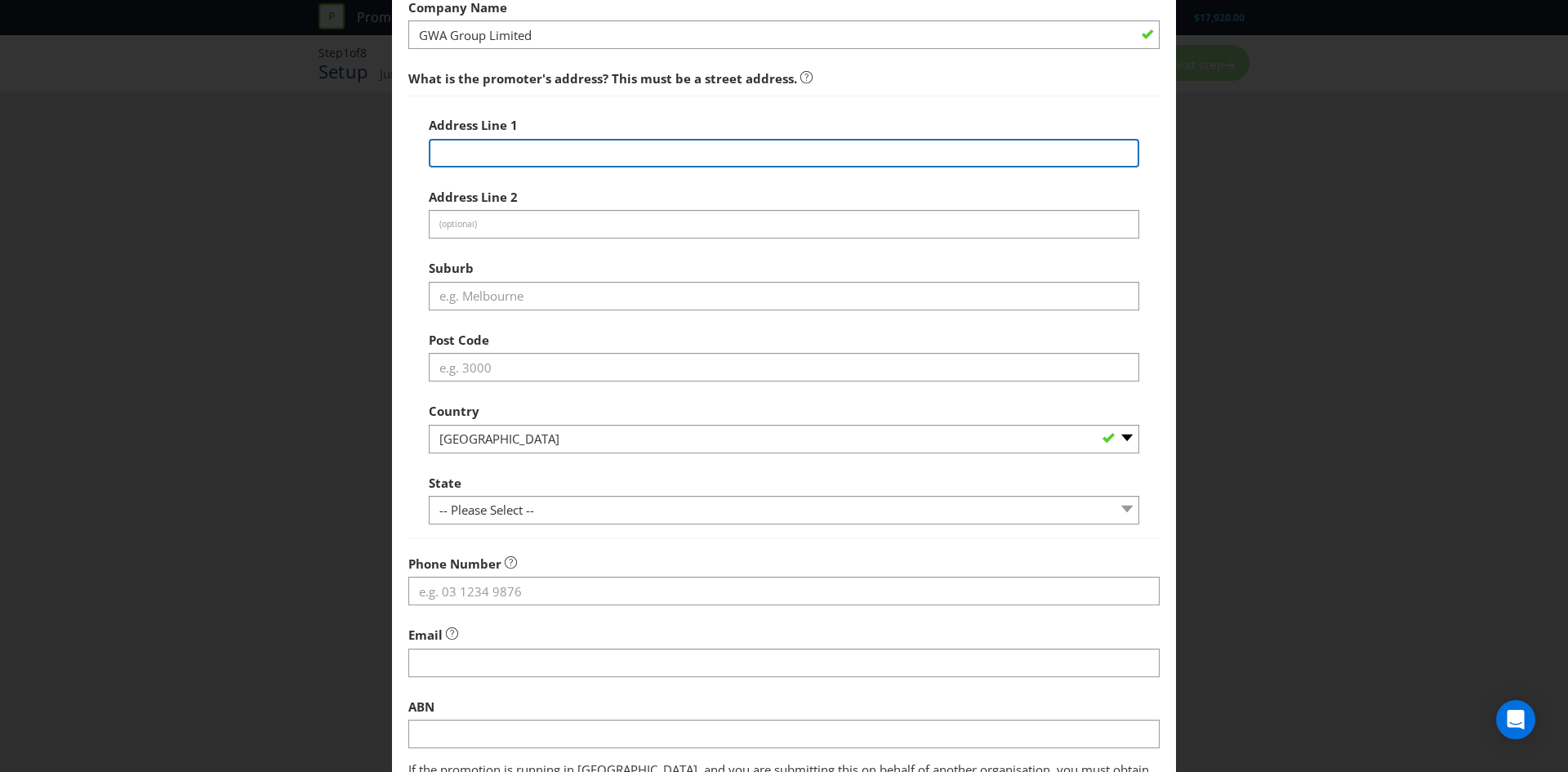
click at [499, 152] on input "text" at bounding box center [784, 153] width 711 height 28
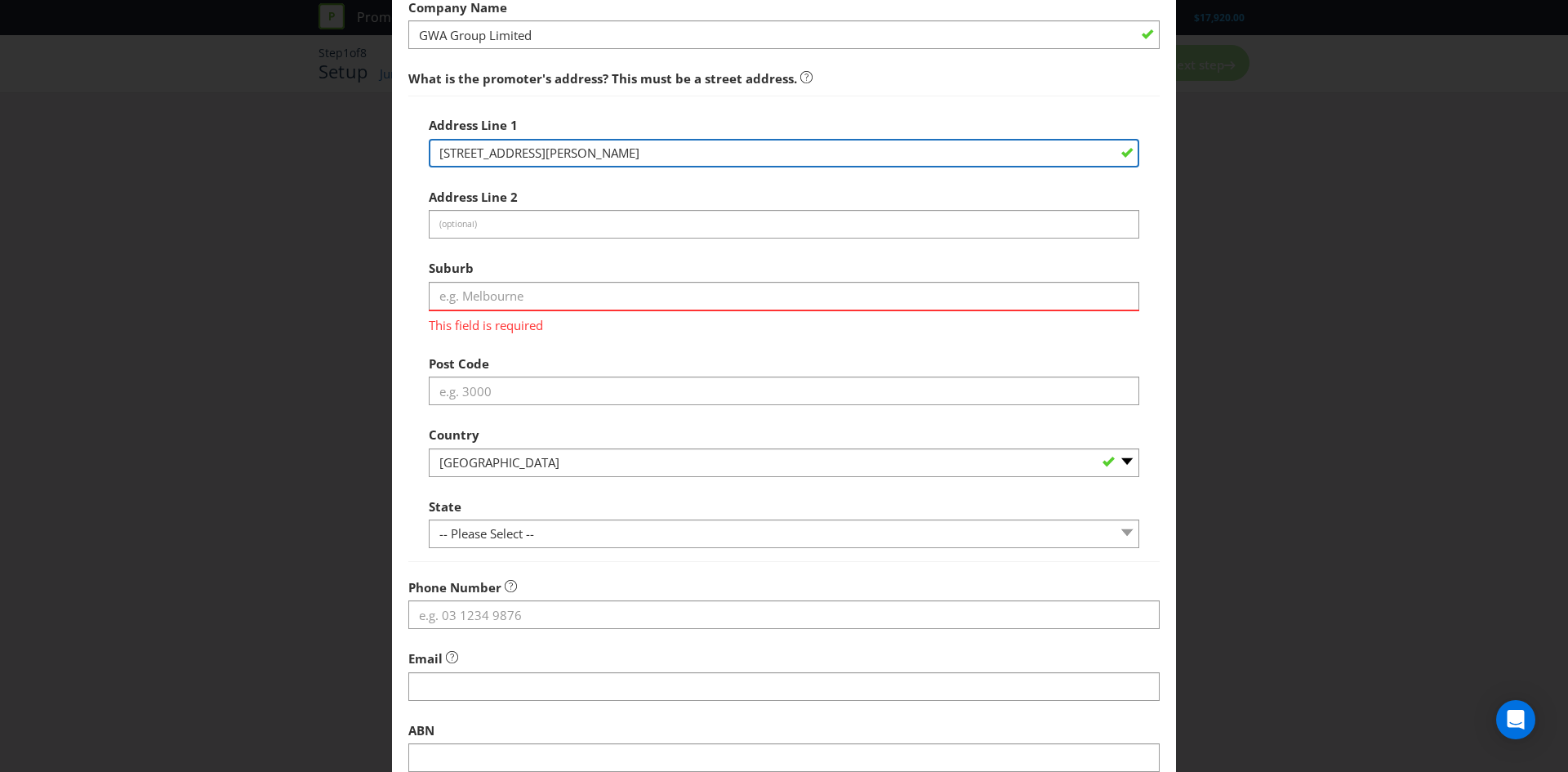
type input "[STREET_ADDRESS][PERSON_NAME]"
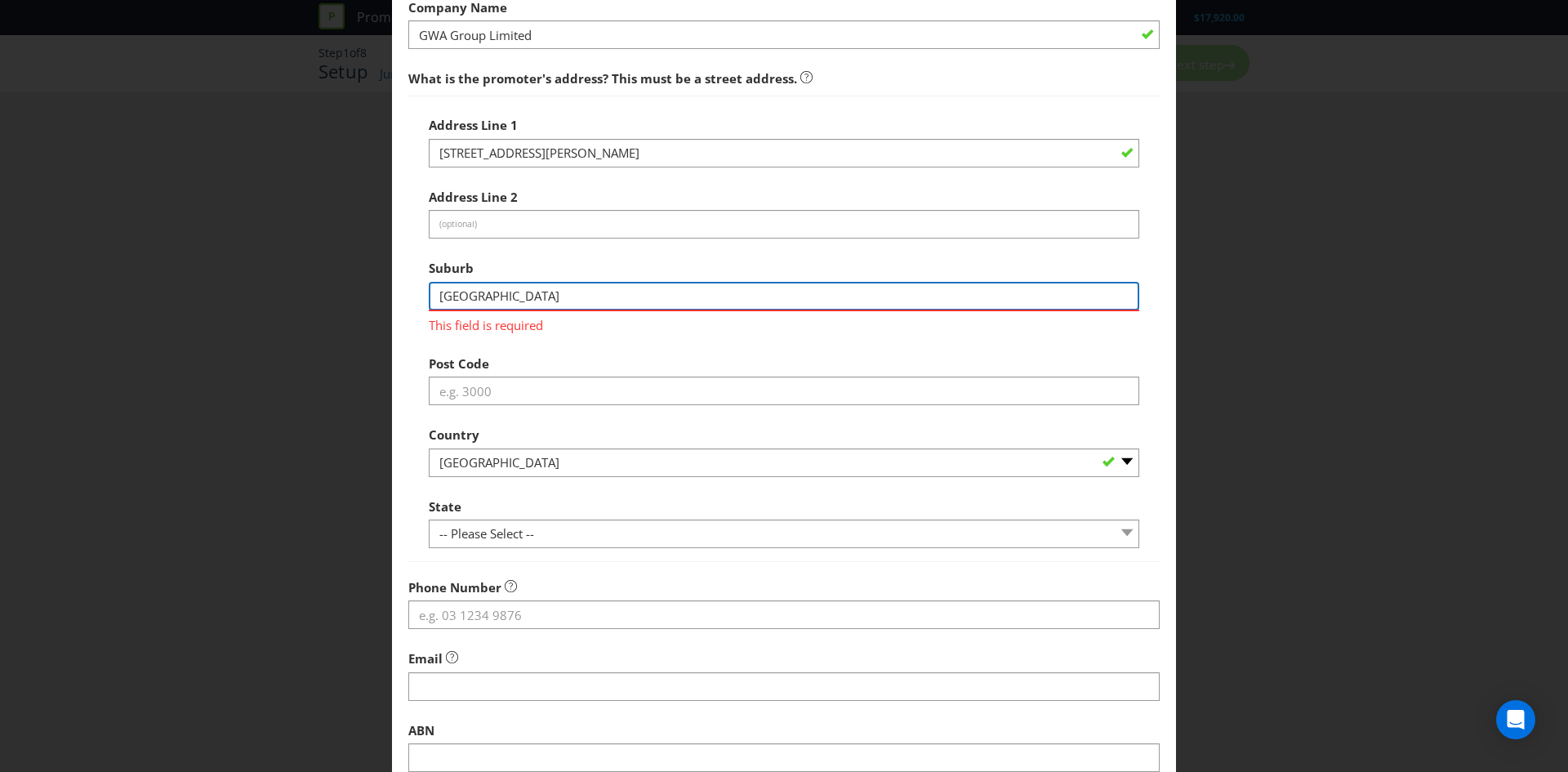
type input "[GEOGRAPHIC_DATA]"
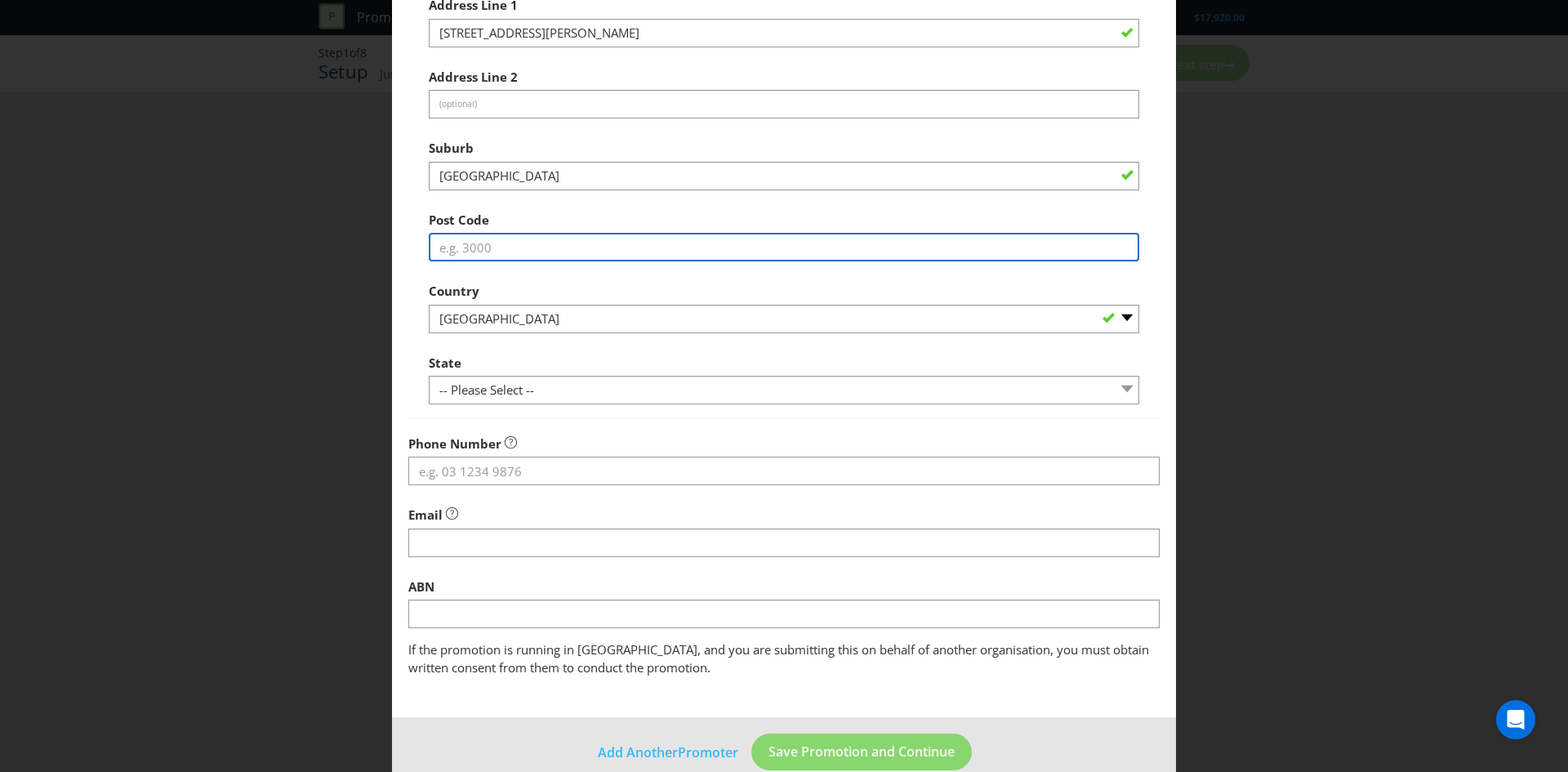
scroll to position [294, 0]
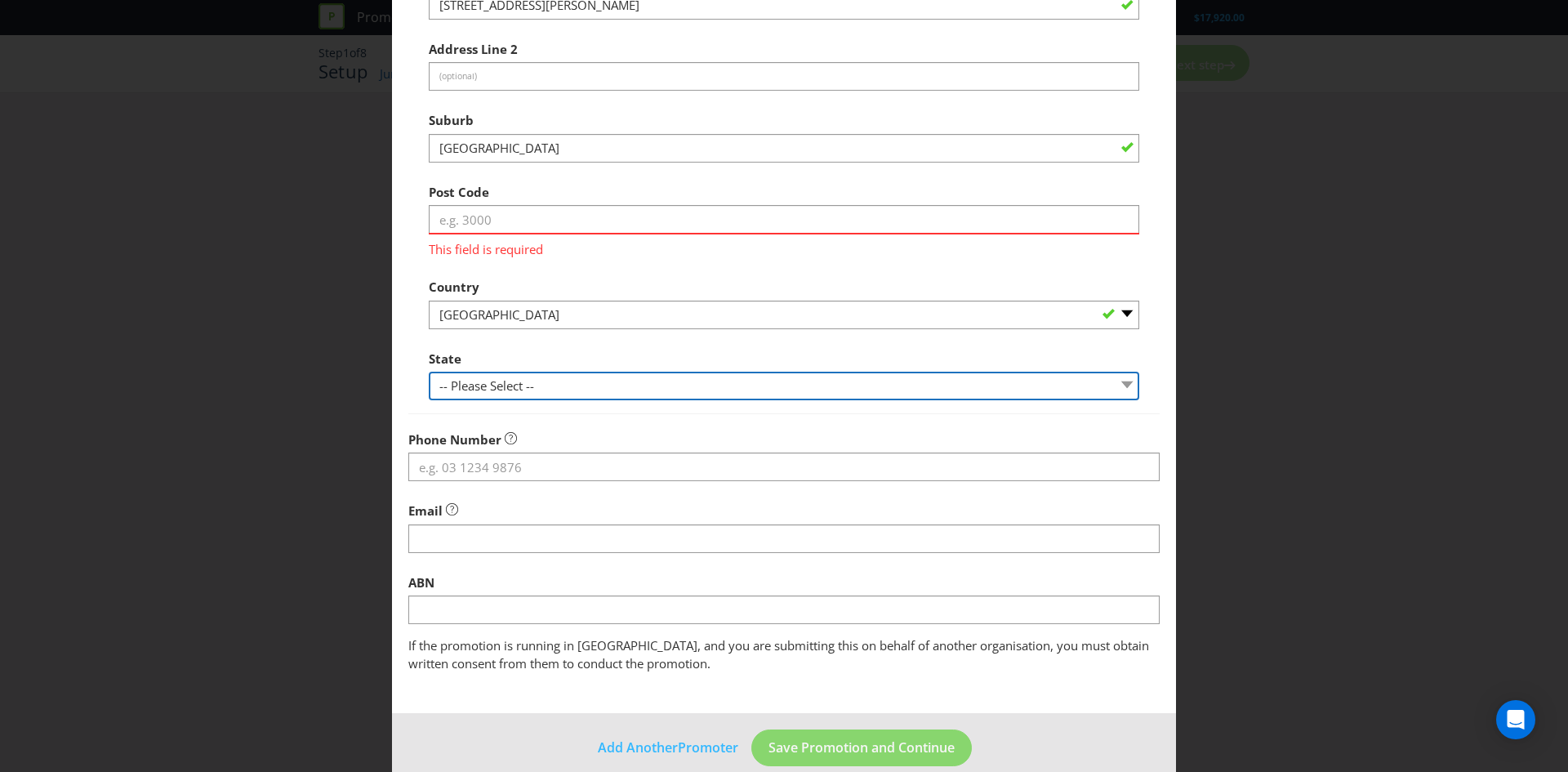
drag, startPoint x: 509, startPoint y: 368, endPoint x: 501, endPoint y: 399, distance: 32.0
click at [508, 368] on div "State -- Please Select -- [GEOGRAPHIC_DATA] [GEOGRAPHIC_DATA] [GEOGRAPHIC_DATA]…" at bounding box center [784, 372] width 711 height 59
select select "[GEOGRAPHIC_DATA]"
click at [429, 372] on select "-- Please Select -- [GEOGRAPHIC_DATA] [GEOGRAPHIC_DATA] [GEOGRAPHIC_DATA] [GEOG…" at bounding box center [784, 386] width 711 height 28
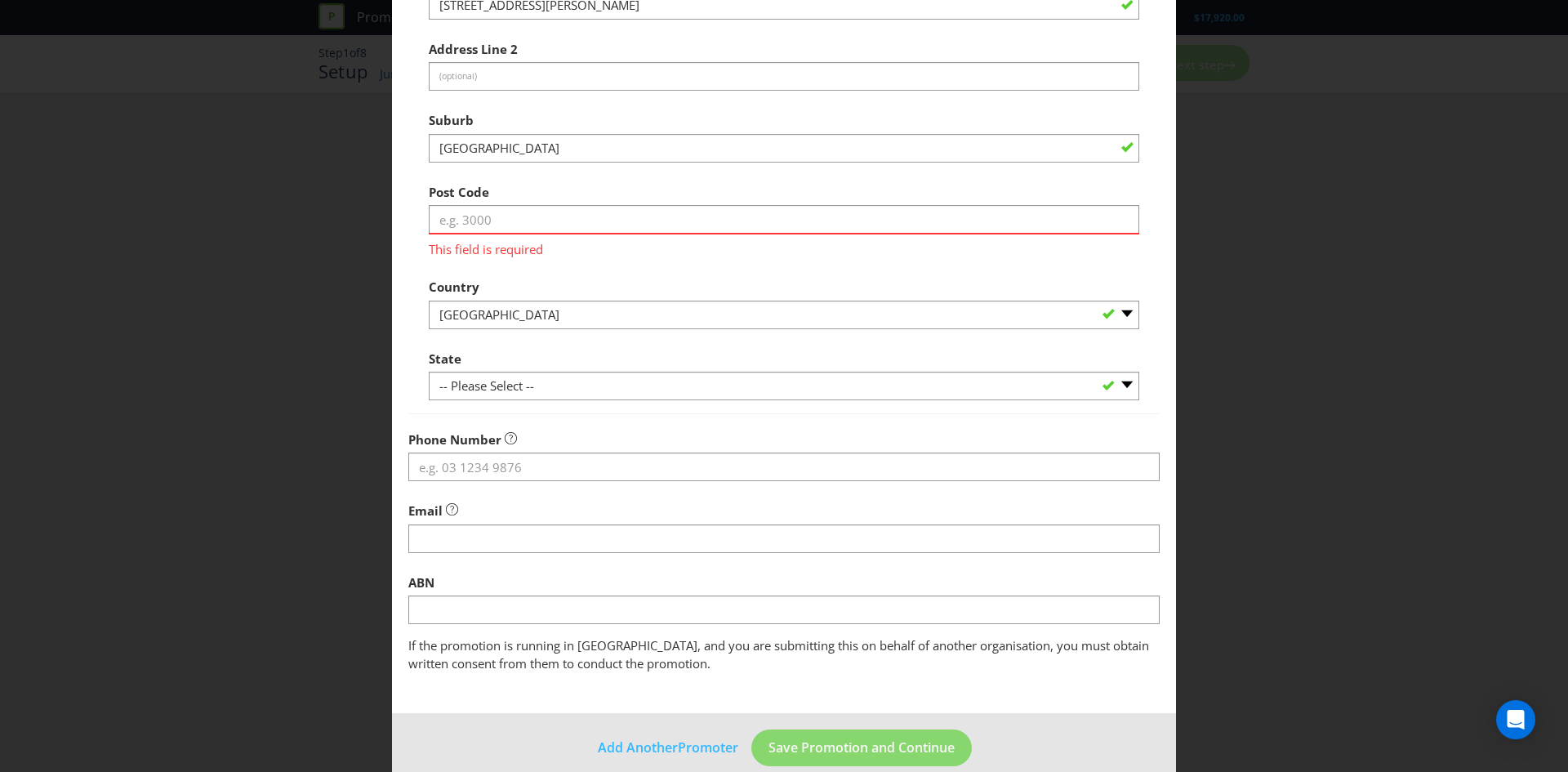
click at [432, 348] on label "State" at bounding box center [447, 355] width 36 height 25
click at [462, 216] on input "text" at bounding box center [784, 219] width 711 height 28
type input "2000"
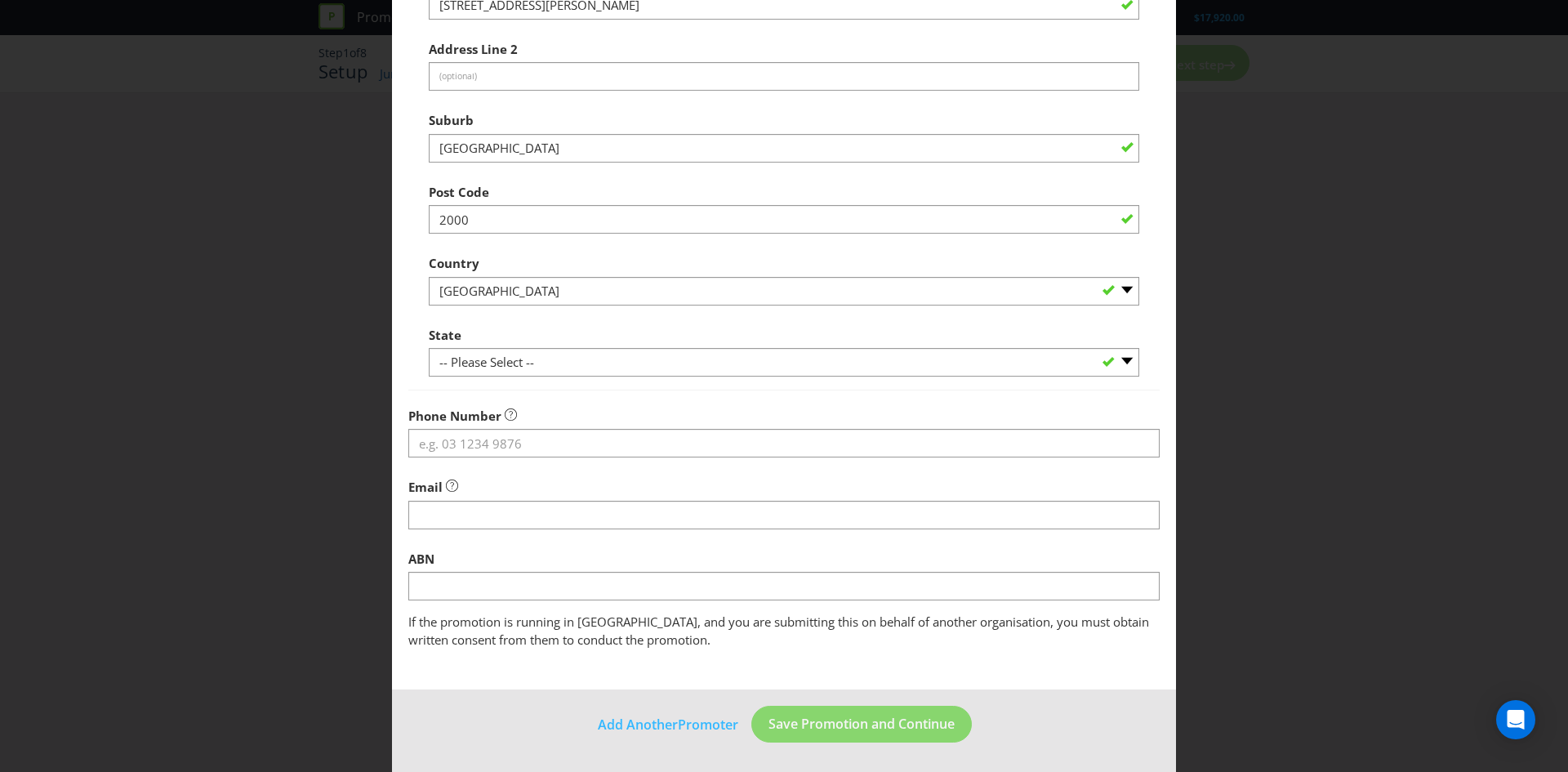
drag, startPoint x: 660, startPoint y: 275, endPoint x: 651, endPoint y: 269, distance: 10.8
click at [661, 275] on div "Country -- Please Select [GEOGRAPHIC_DATA] [GEOGRAPHIC_DATA]" at bounding box center [784, 276] width 711 height 59
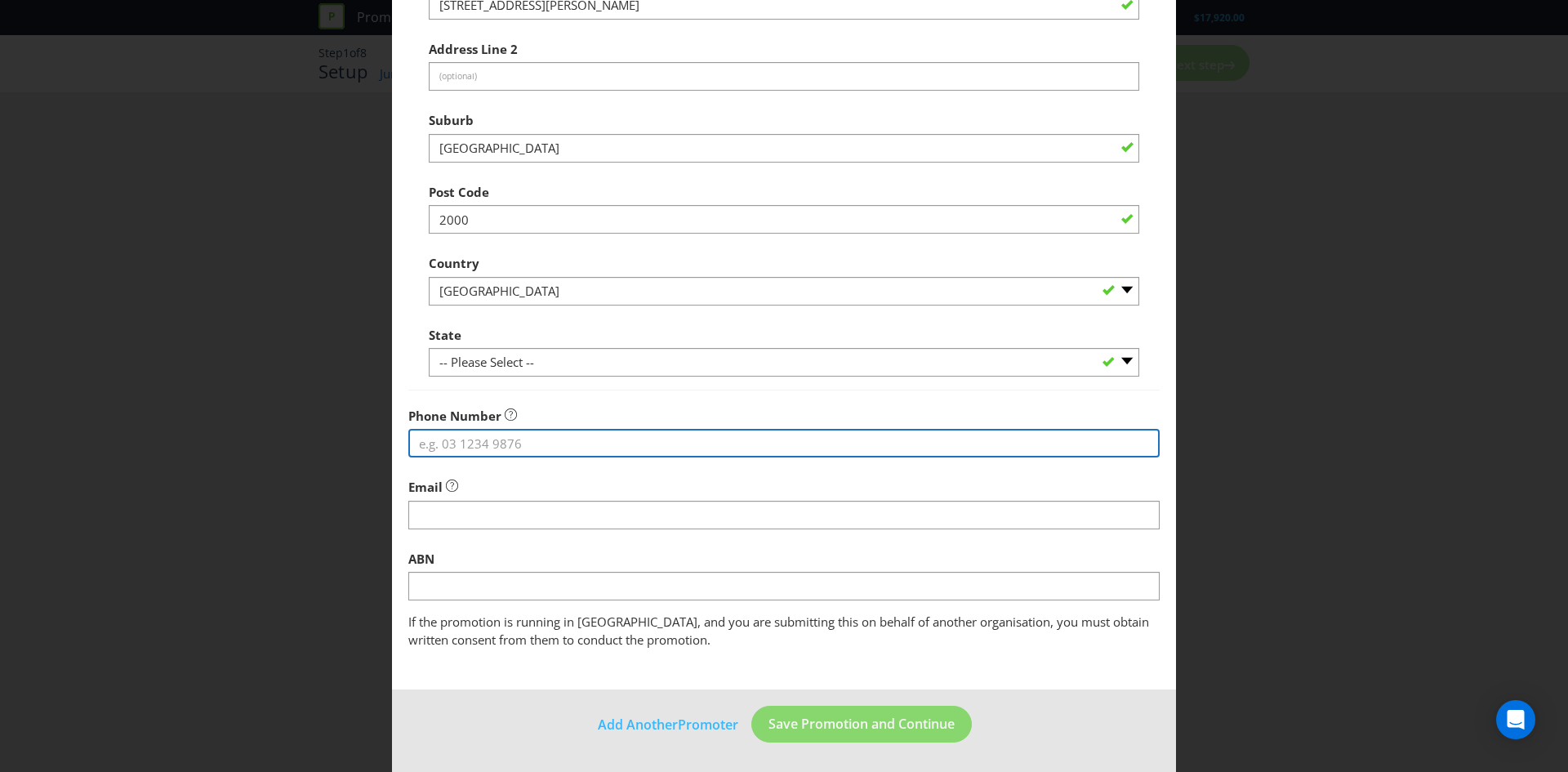
click at [498, 435] on input "tel" at bounding box center [784, 444] width 752 height 28
type input "040251995"
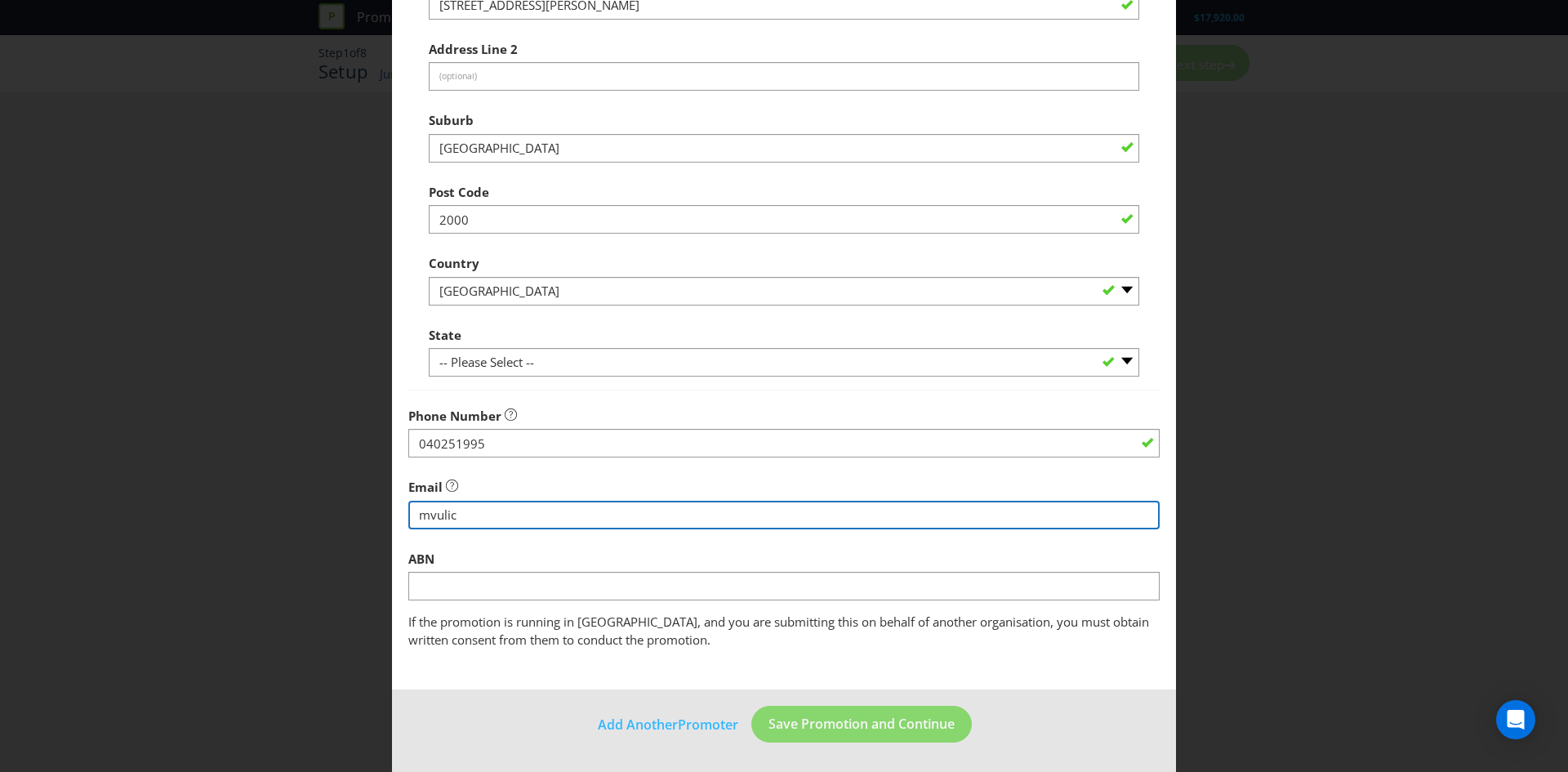
type input "[EMAIL_ADDRESS][DOMAIN_NAME]"
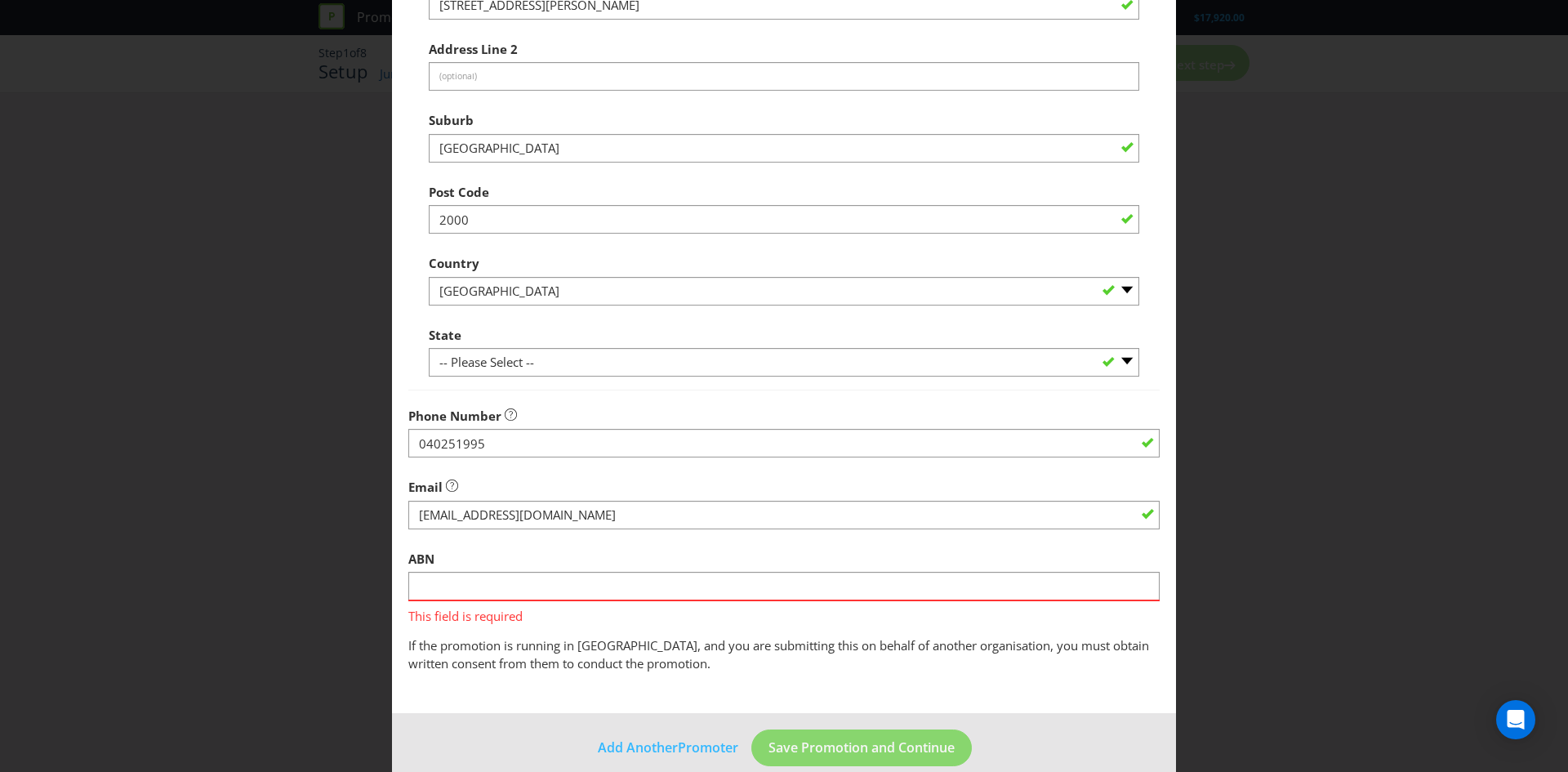
click at [373, 341] on div "Add Promoter Promoter Information Company Name GWA Group Limited What is the pr…" at bounding box center [784, 386] width 1568 height 772
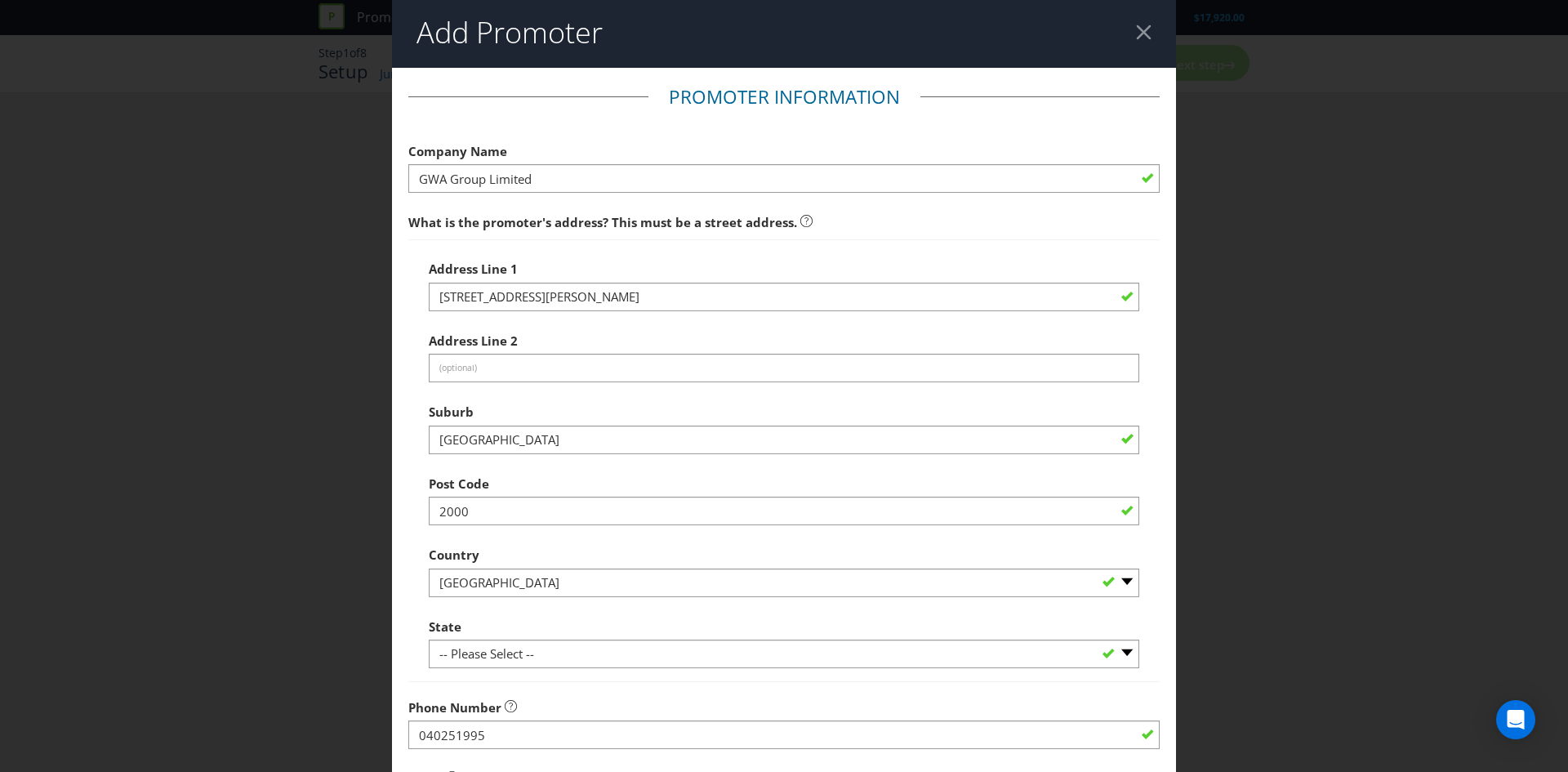
scroll to position [0, 0]
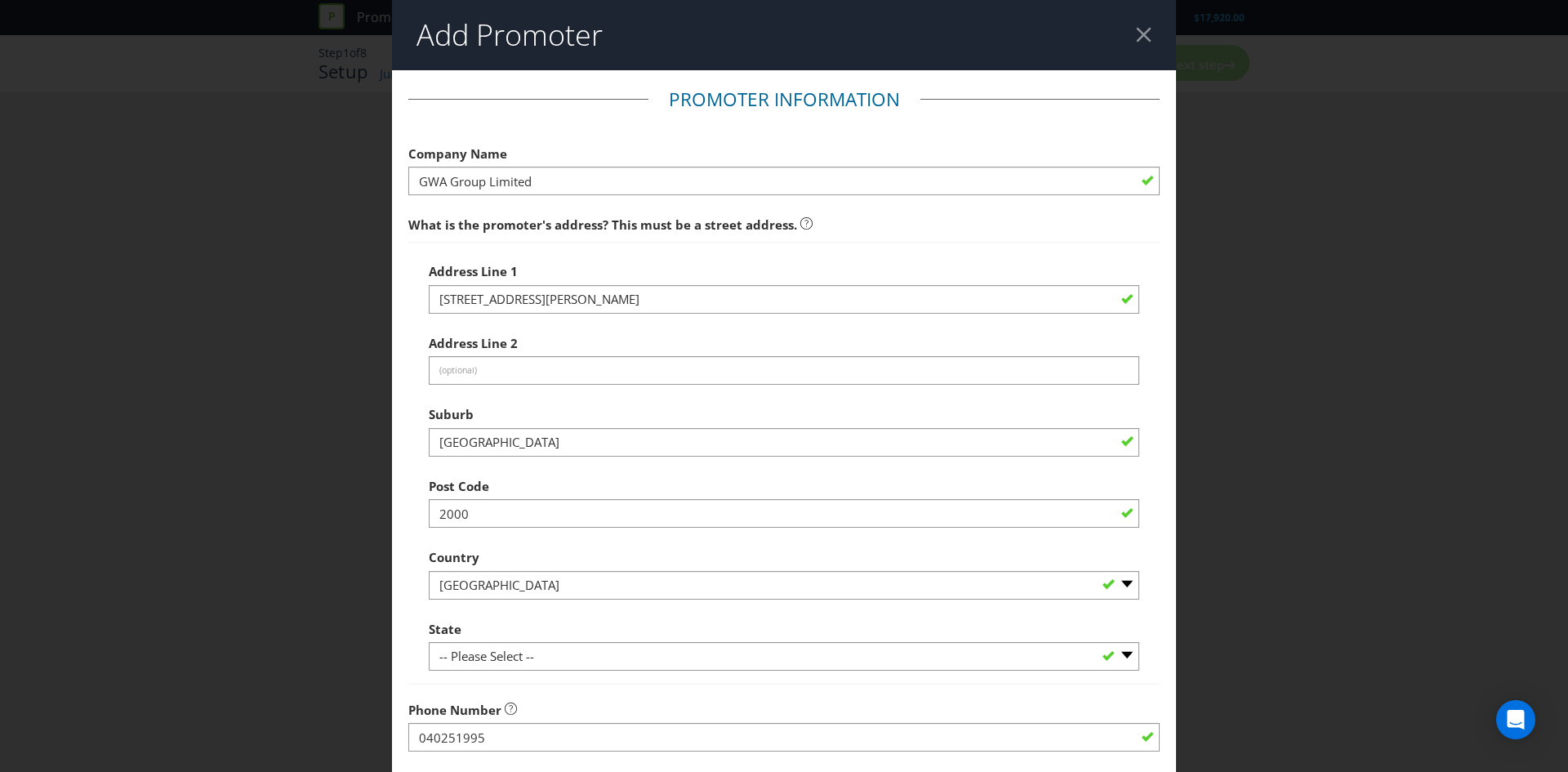
click at [1149, 31] on div at bounding box center [1144, 34] width 16 height 16
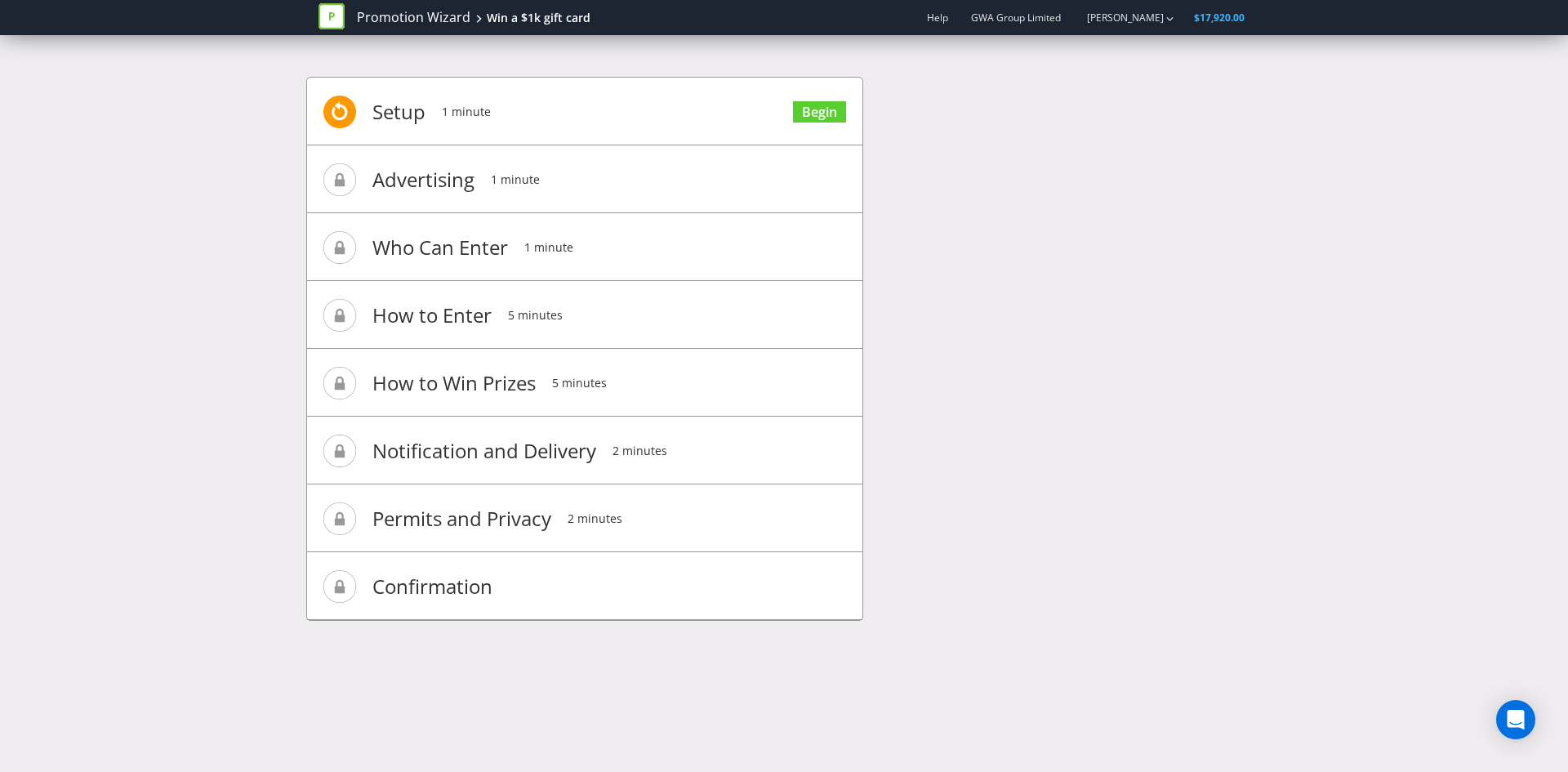
click at [991, 202] on div "Setup 1 minute Begin Advertising 1 minute Who Can Enter 1 minute How to Enter 5…" at bounding box center [784, 357] width 956 height 609
